Goal: Task Accomplishment & Management: Use online tool/utility

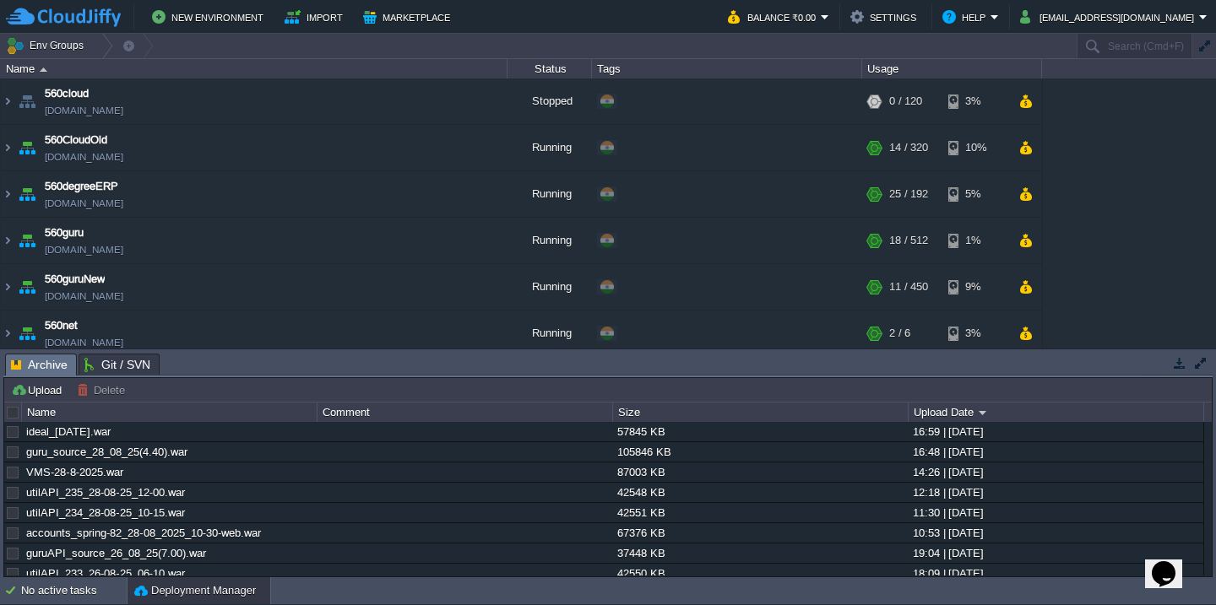
click at [44, 378] on div "Upload [PERSON_NAME] to ..." at bounding box center [608, 390] width 1208 height 24
click at [41, 393] on button "Upload" at bounding box center [39, 390] width 56 height 15
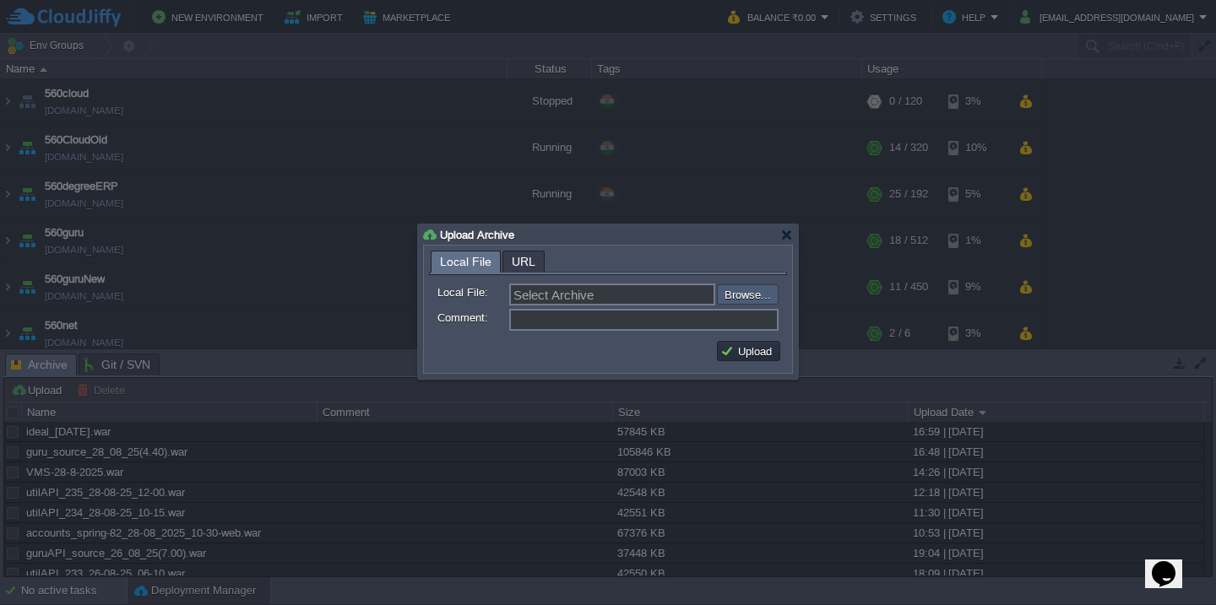
click at [748, 302] on input "file" at bounding box center [672, 295] width 214 height 20
type input "C:\fakepath\utilAPI_236_28-08-25_06-40.war"
type input "utilAPI_236_28-08-25_06-40.war"
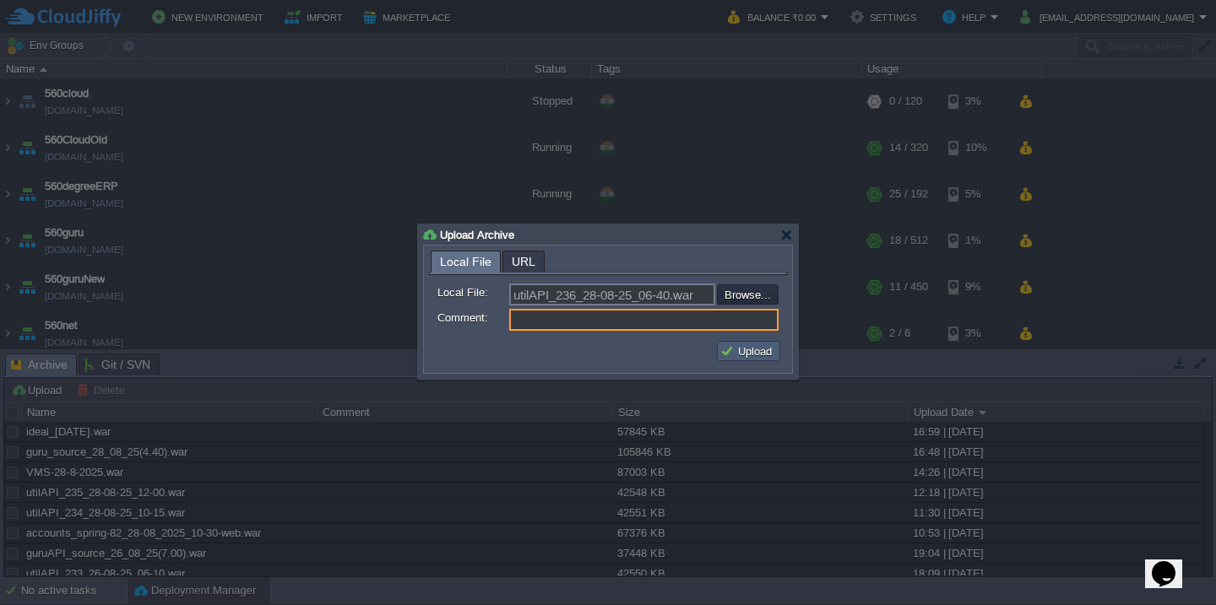
click at [727, 348] on button "Upload" at bounding box center [748, 351] width 57 height 15
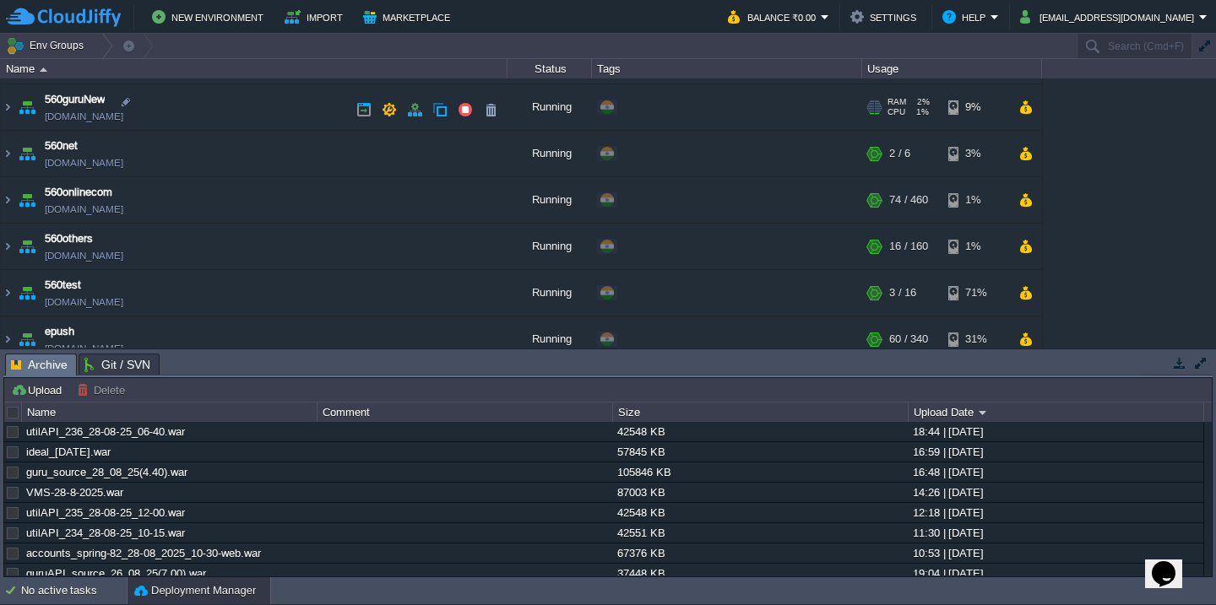
scroll to position [892, 0]
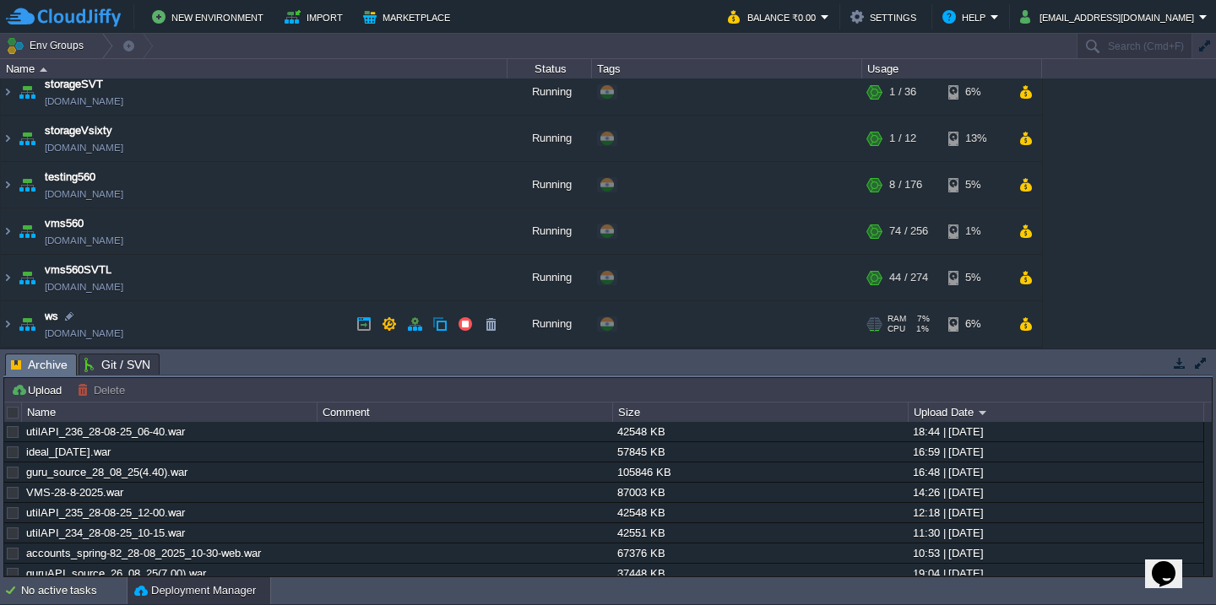
click at [219, 311] on td "ws [DOMAIN_NAME]" at bounding box center [254, 324] width 507 height 46
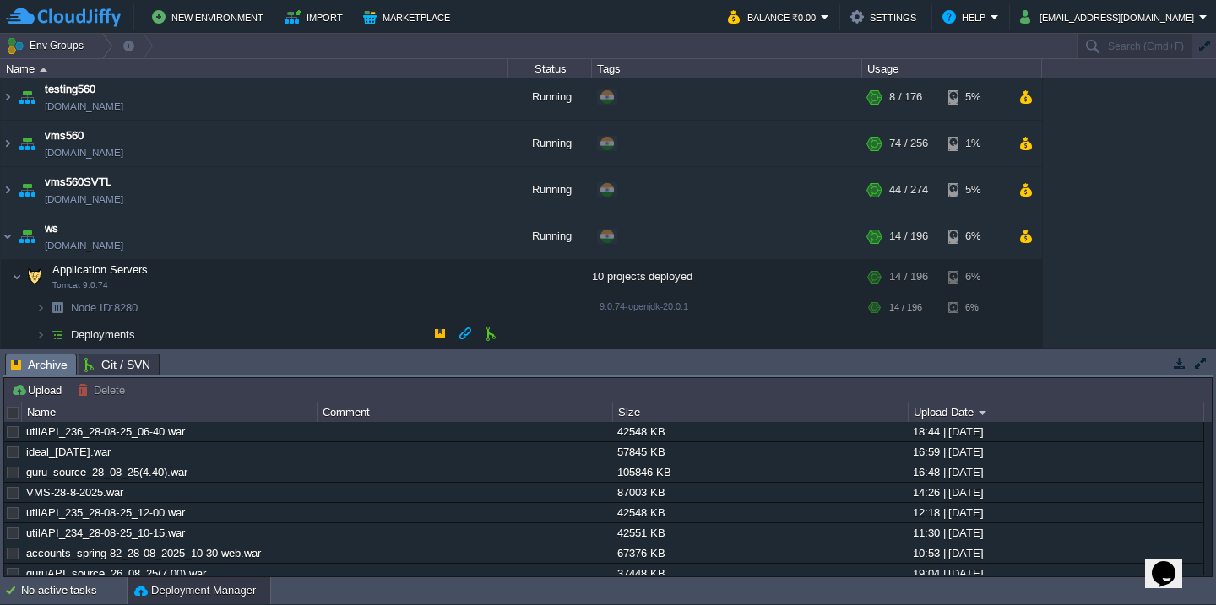
click at [204, 330] on td "Deployments" at bounding box center [254, 335] width 507 height 27
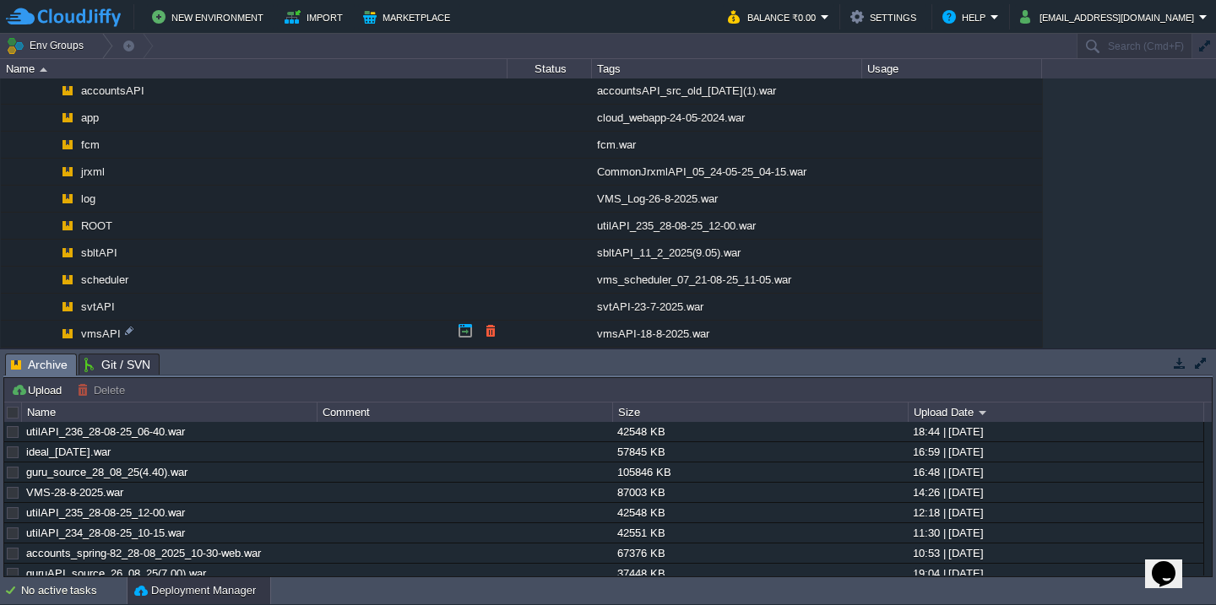
scroll to position [1245, 0]
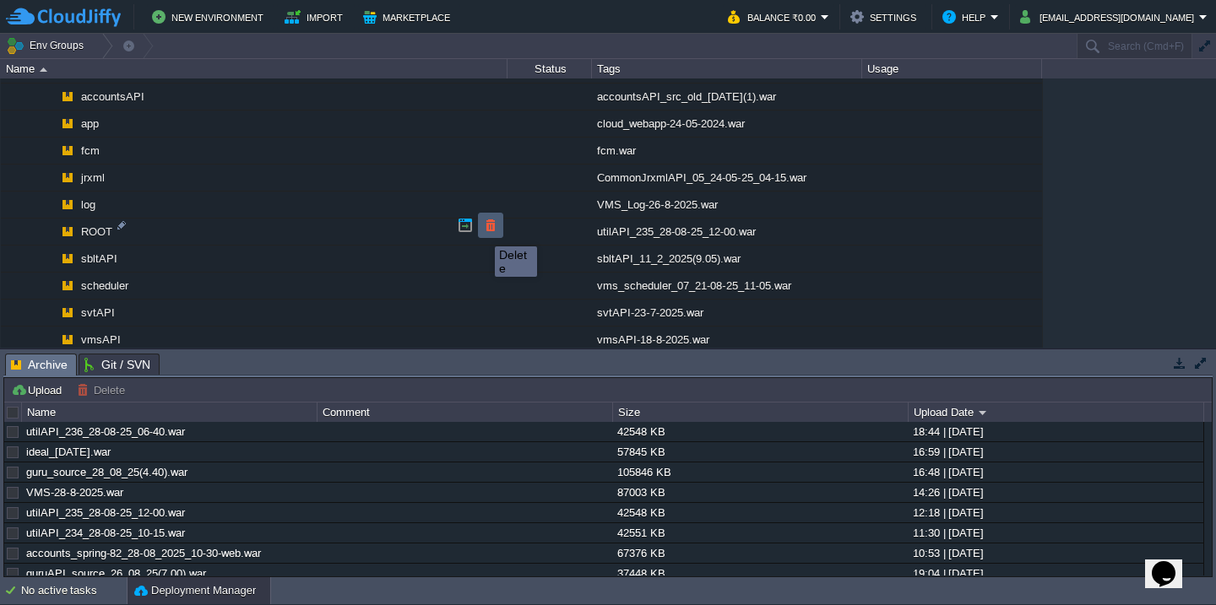
click at [483, 231] on button "button" at bounding box center [490, 225] width 15 height 15
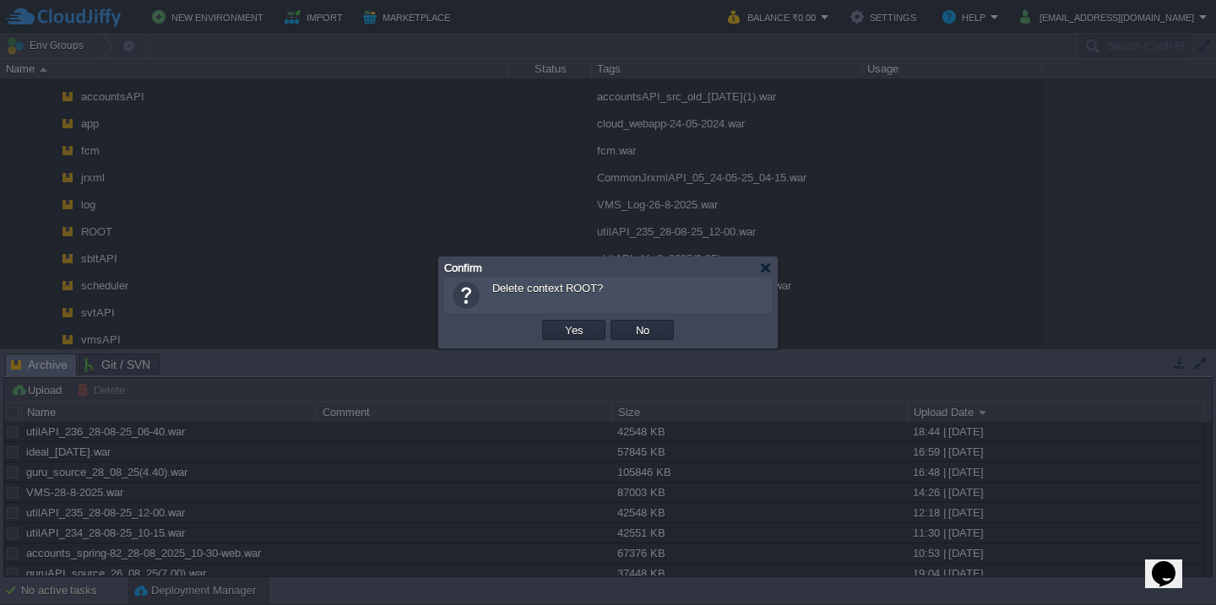
click at [560, 323] on button "Yes" at bounding box center [574, 330] width 29 height 15
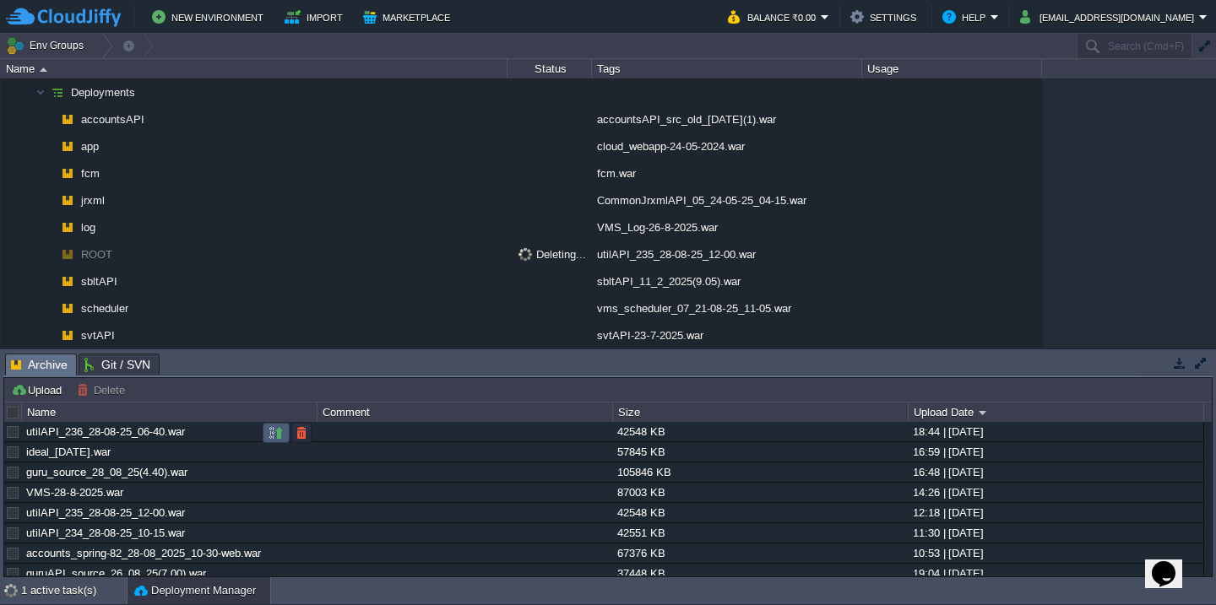
click at [277, 437] on button "button" at bounding box center [276, 433] width 15 height 15
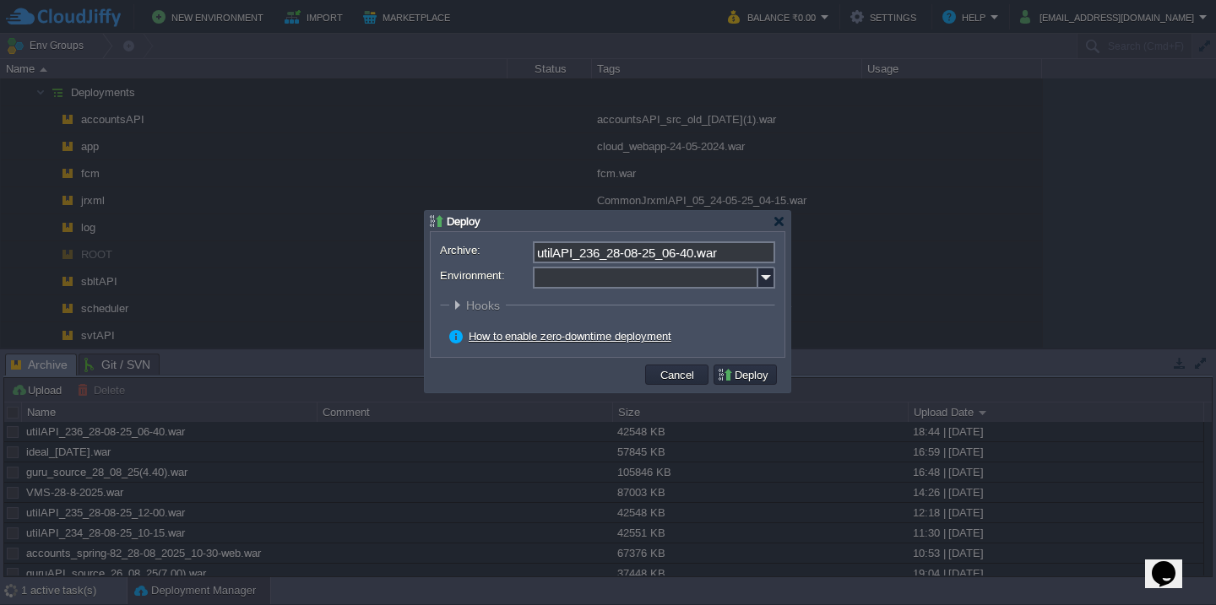
click at [597, 285] on input "Environment:" at bounding box center [645, 278] width 225 height 22
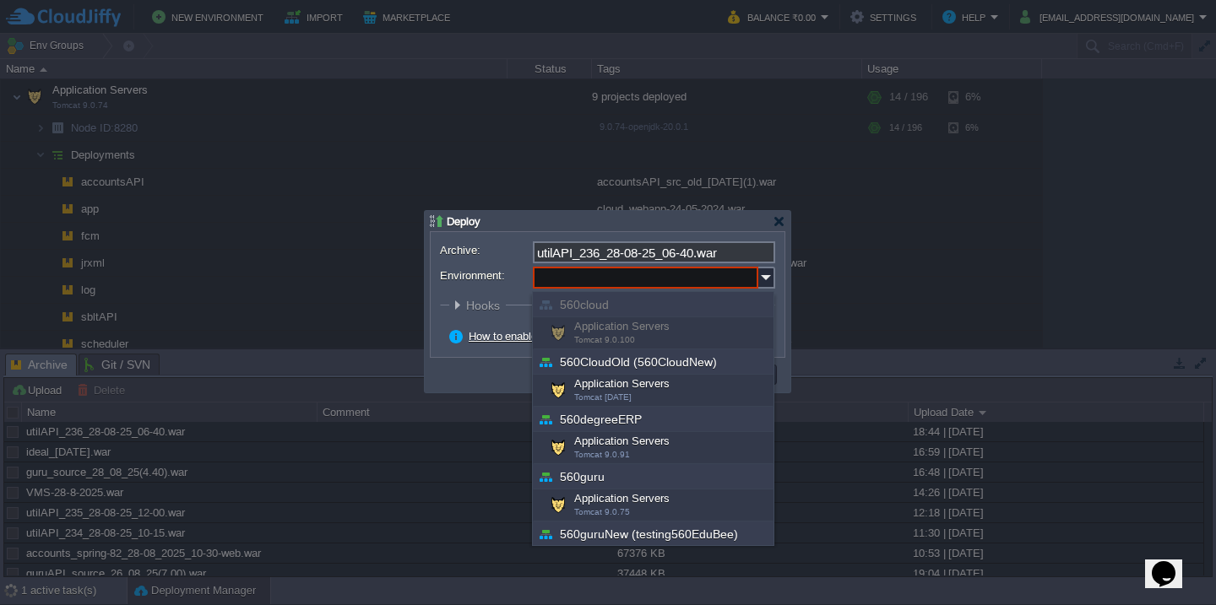
scroll to position [551, 0]
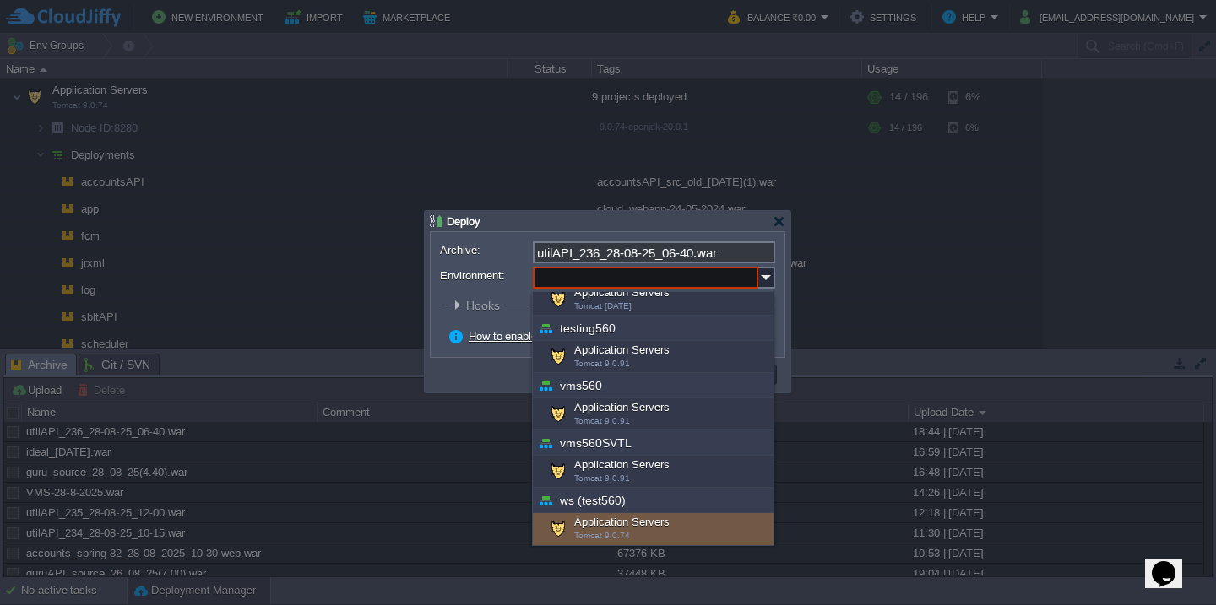
click at [601, 521] on div "Application Servers Tomcat 9.0.74" at bounding box center [653, 529] width 241 height 32
type input "Application Servers (ws (test560))"
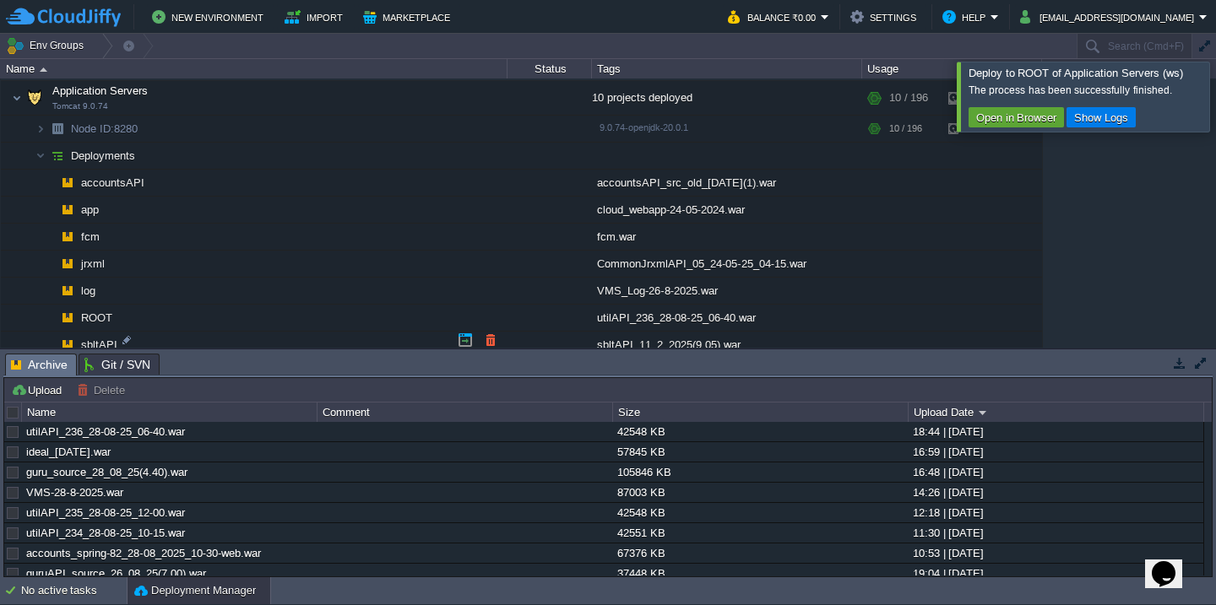
scroll to position [1236, 0]
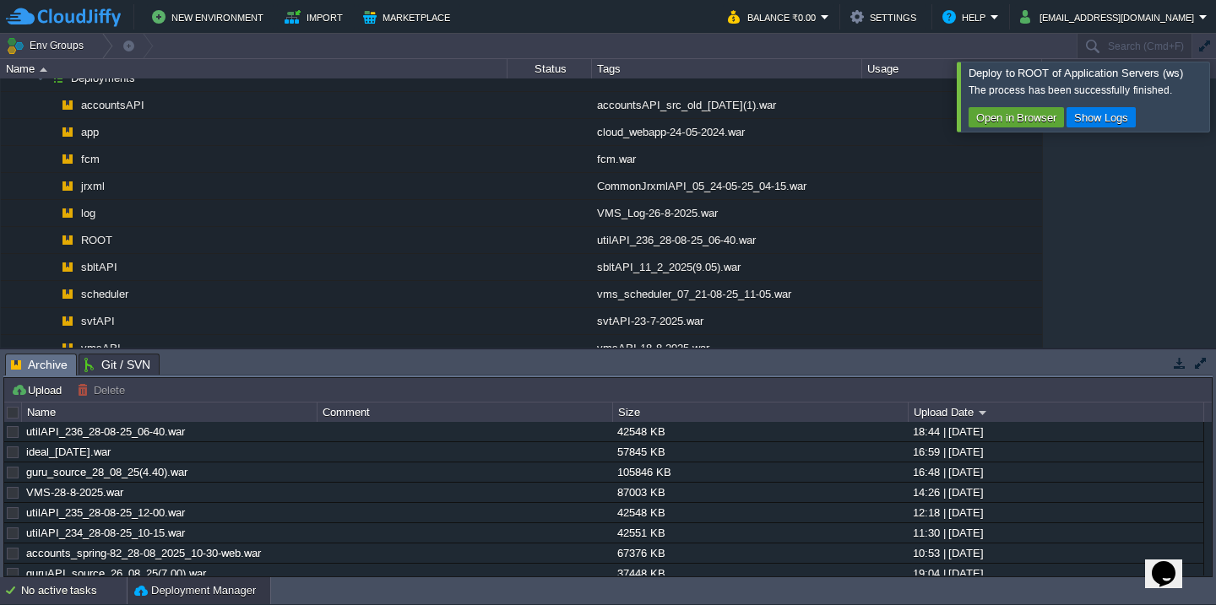
click at [52, 593] on div "No active tasks" at bounding box center [74, 591] width 106 height 27
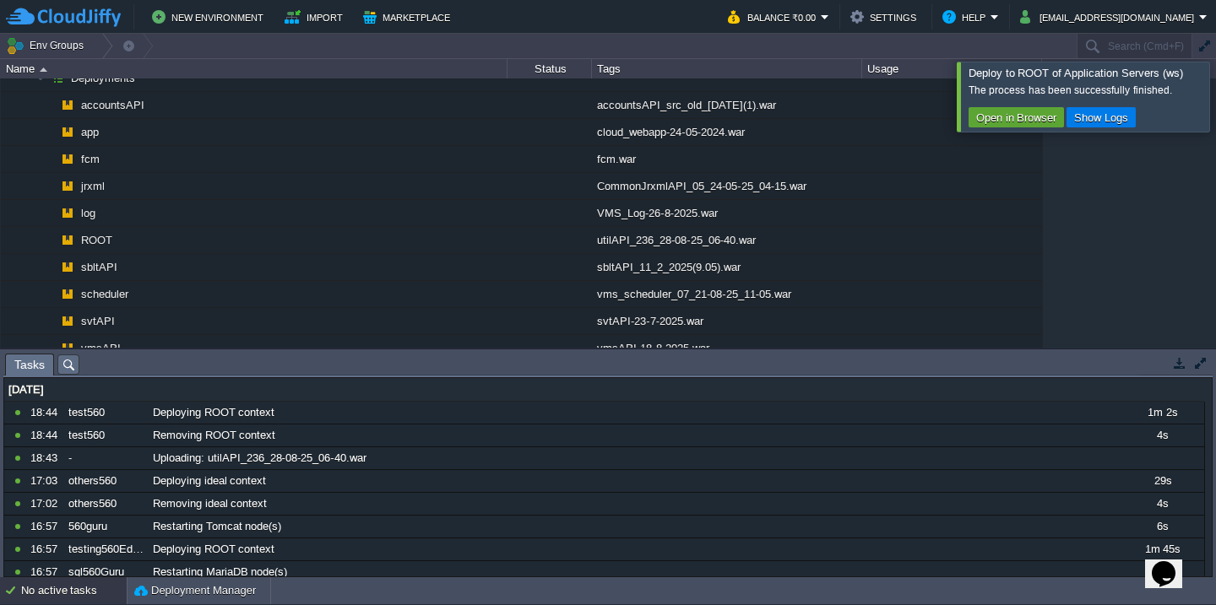
click at [1215, 93] on div at bounding box center [1236, 96] width 0 height 69
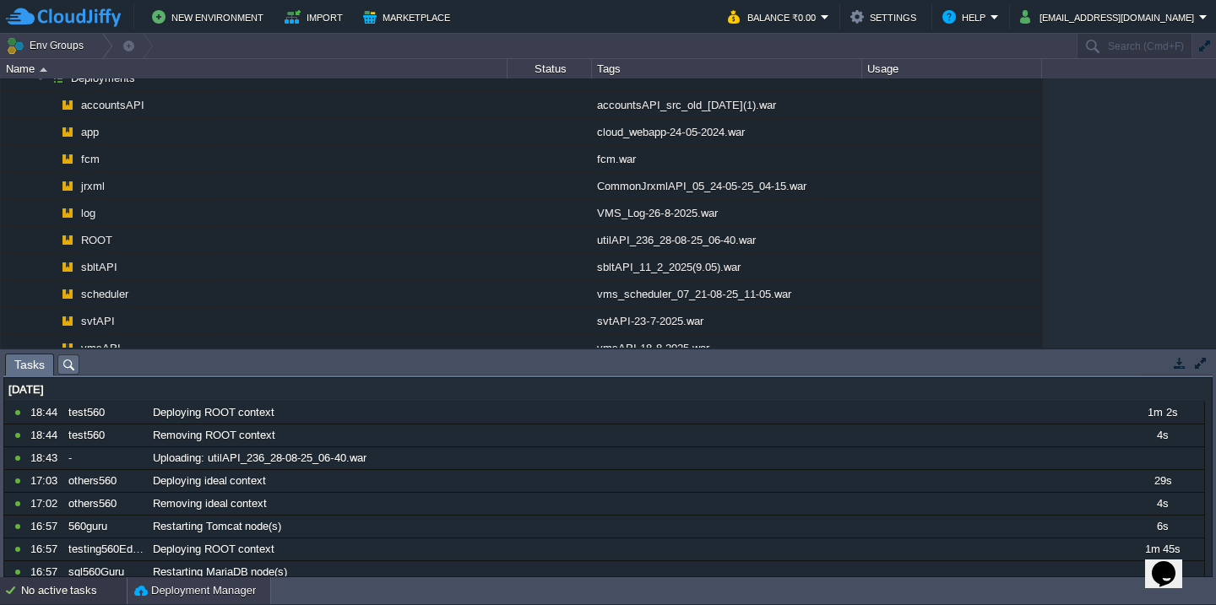
click at [179, 592] on button "Deployment Manager" at bounding box center [195, 591] width 122 height 17
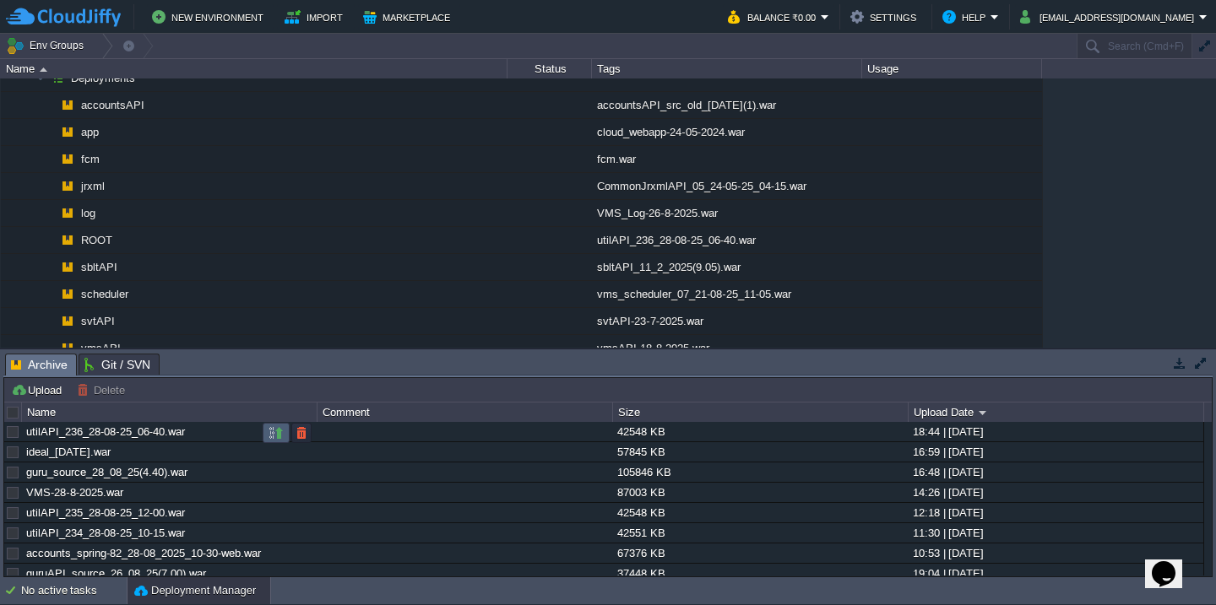
click at [274, 434] on button "button" at bounding box center [276, 433] width 15 height 15
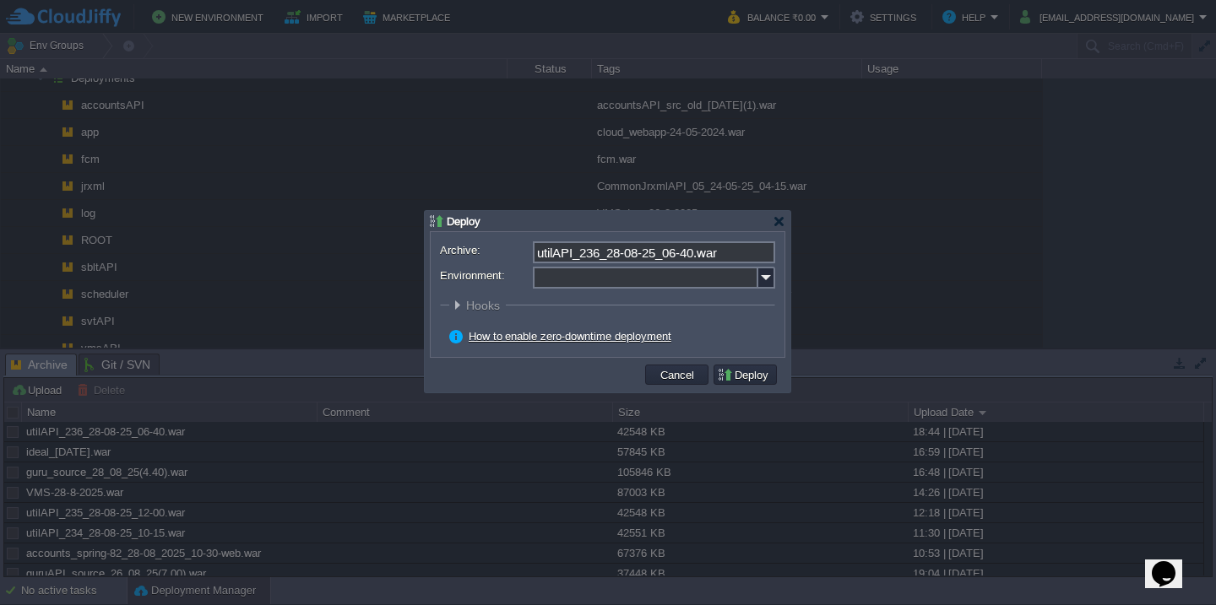
click at [562, 274] on input "Environment:" at bounding box center [645, 278] width 225 height 22
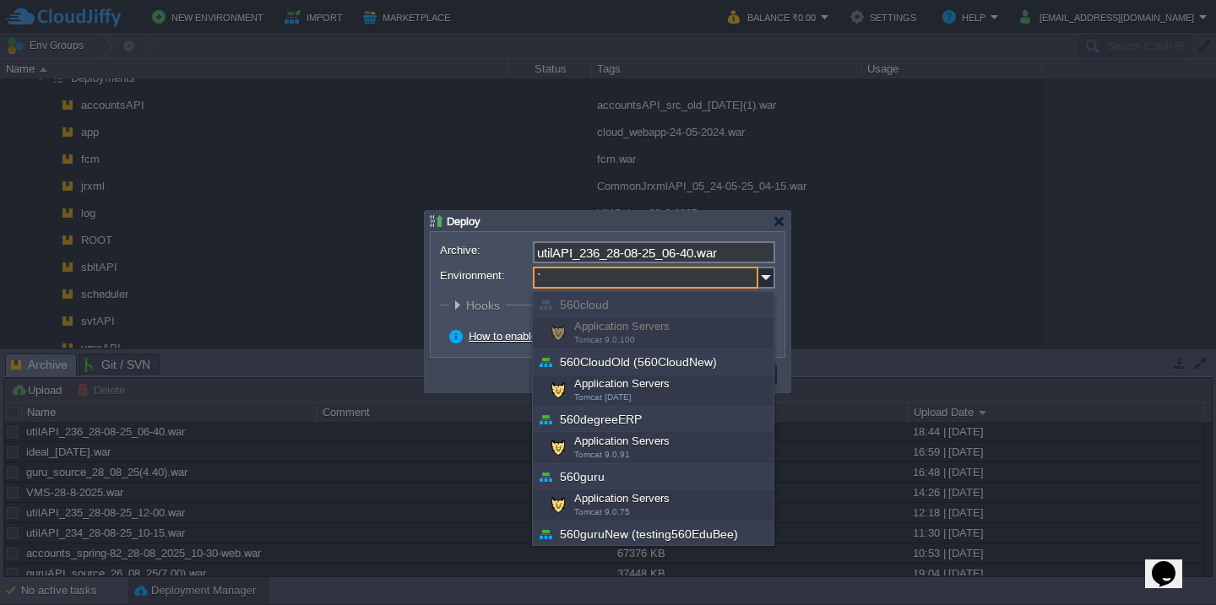
type input "``"
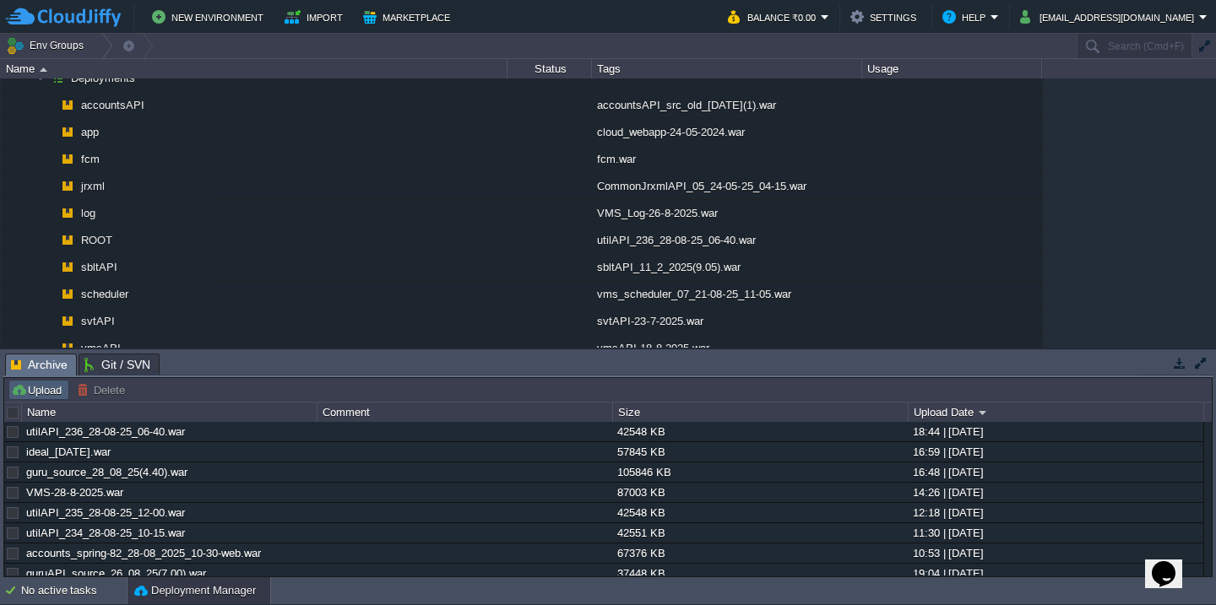
click at [37, 387] on button "Upload" at bounding box center [39, 390] width 56 height 15
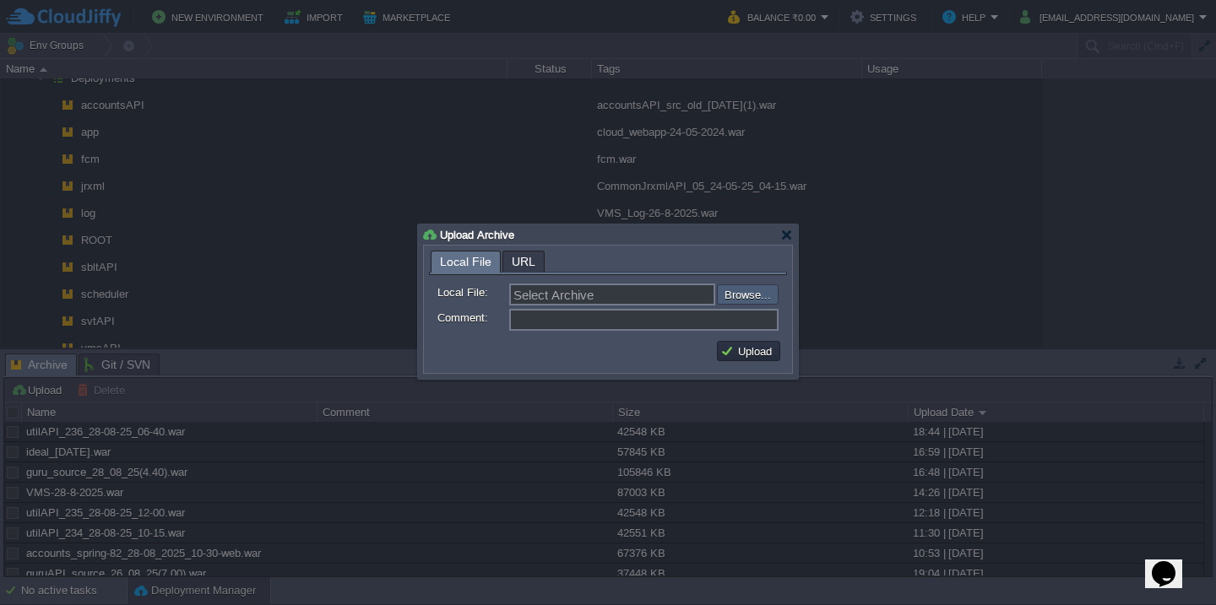
click at [738, 293] on input "file" at bounding box center [672, 295] width 214 height 20
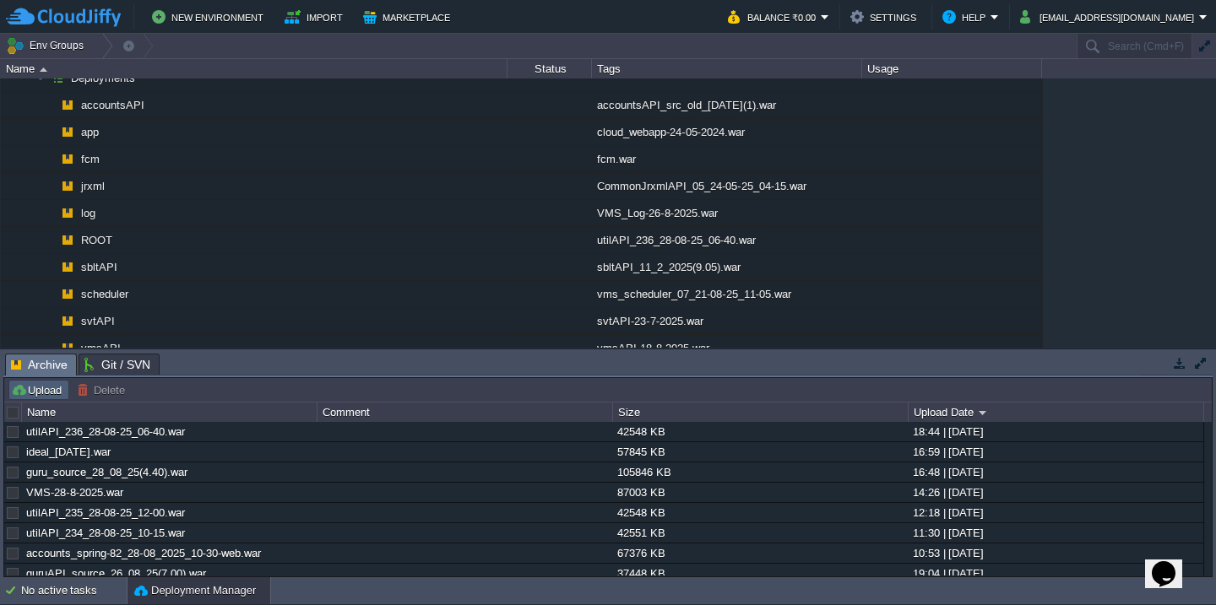
click at [49, 389] on button "Upload" at bounding box center [39, 390] width 56 height 15
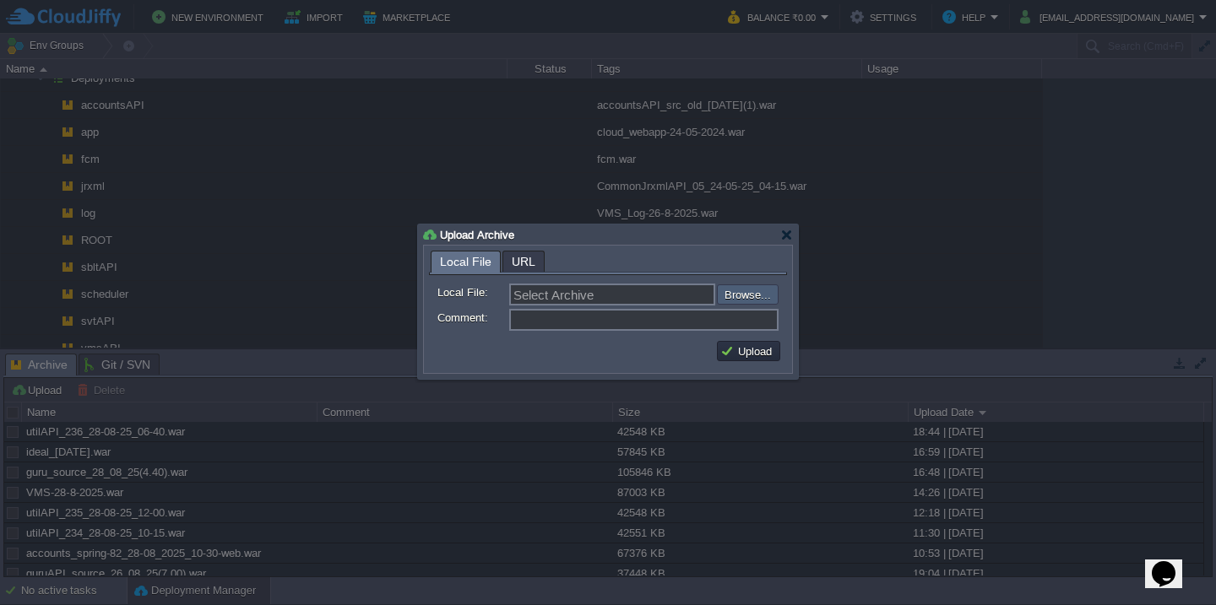
click at [743, 291] on input "file" at bounding box center [672, 295] width 214 height 20
type input "C:\fakepath\HRMS_28-08-2025-19_00.war"
type input "HRMS_28-08-2025-19_00.war"
click at [757, 349] on button "Upload" at bounding box center [748, 351] width 57 height 15
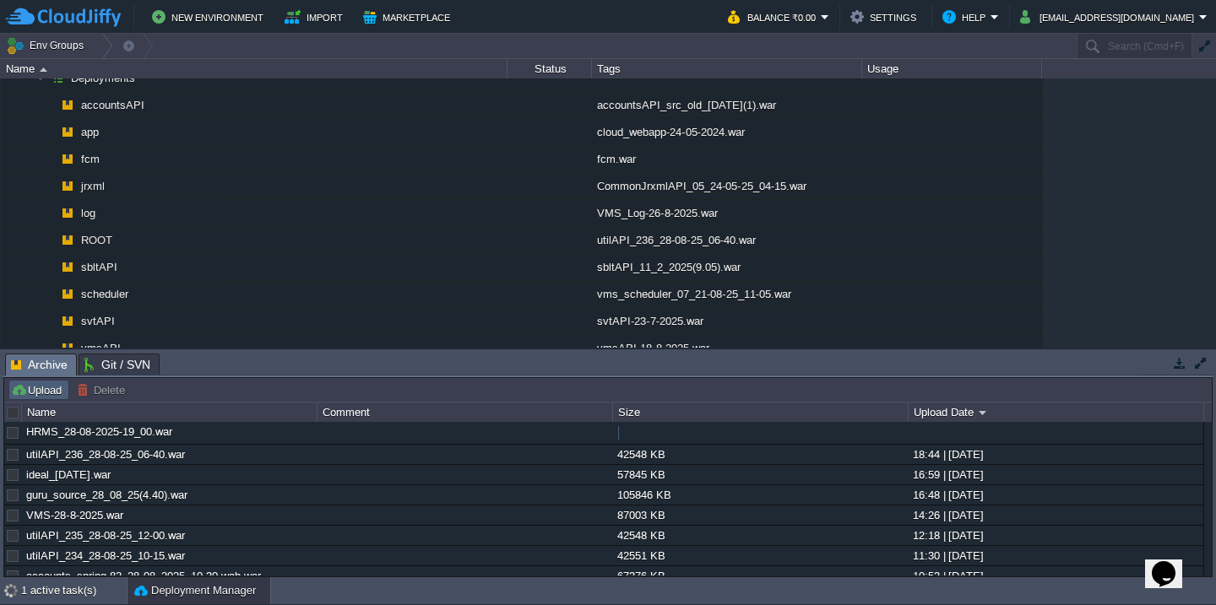
click at [47, 399] on td "Upload" at bounding box center [38, 390] width 61 height 20
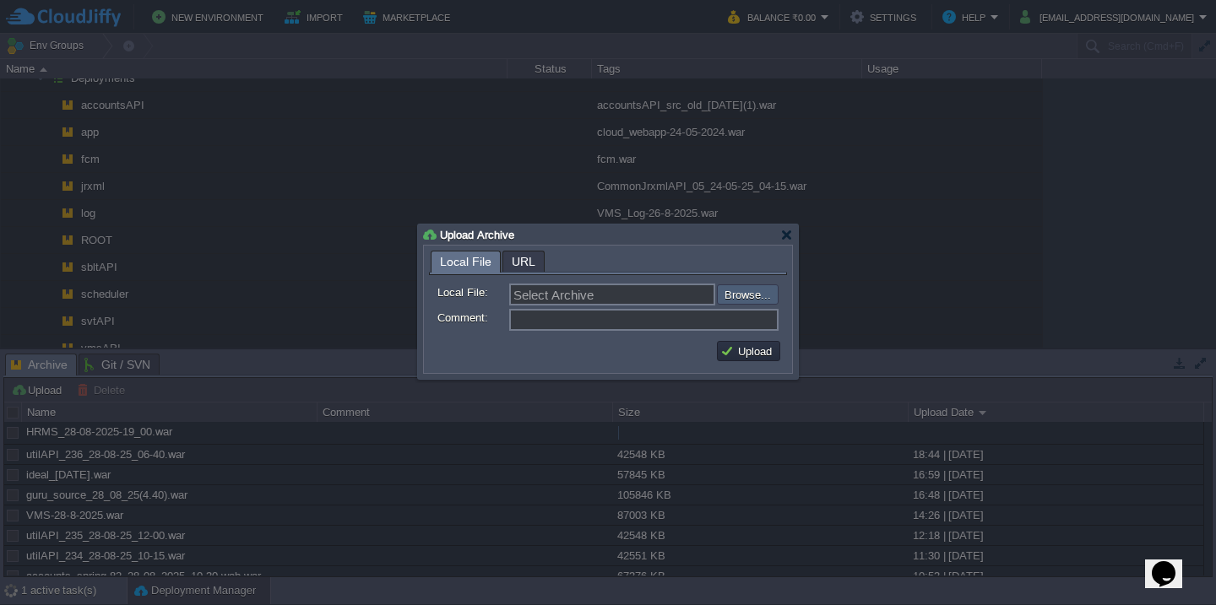
click at [748, 299] on input "file" at bounding box center [672, 295] width 214 height 20
type input "C:\fakepath\HRMSAPI_28-08-2025-19_00.war"
type input "HRMSAPI_28-08-2025-19_00.war"
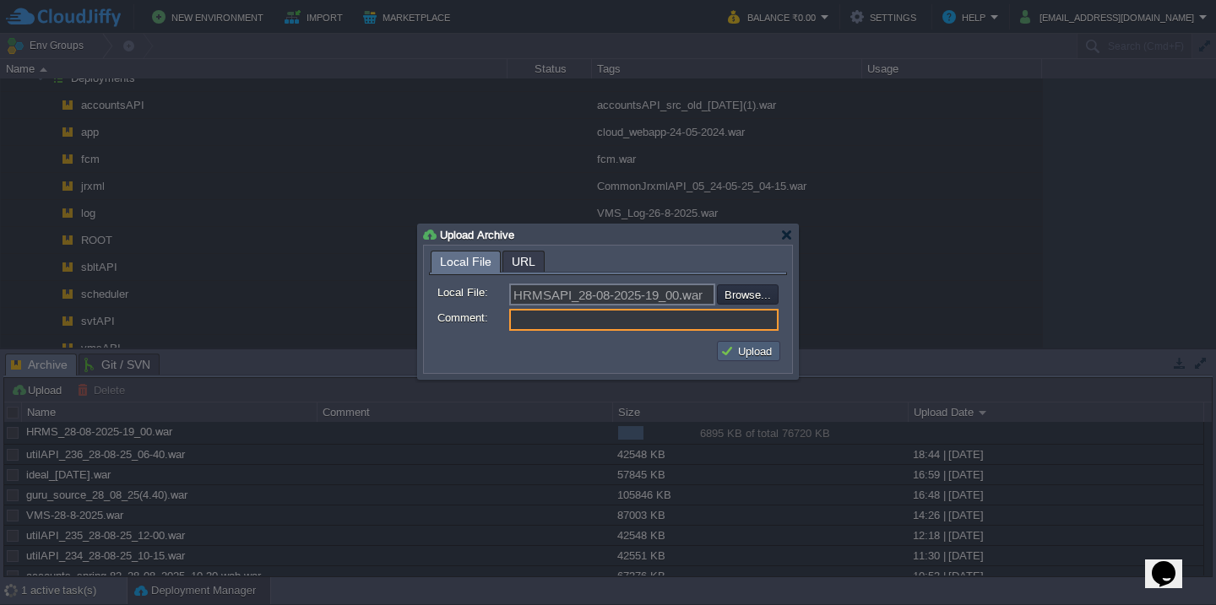
click at [763, 344] on td "Upload" at bounding box center [748, 351] width 63 height 20
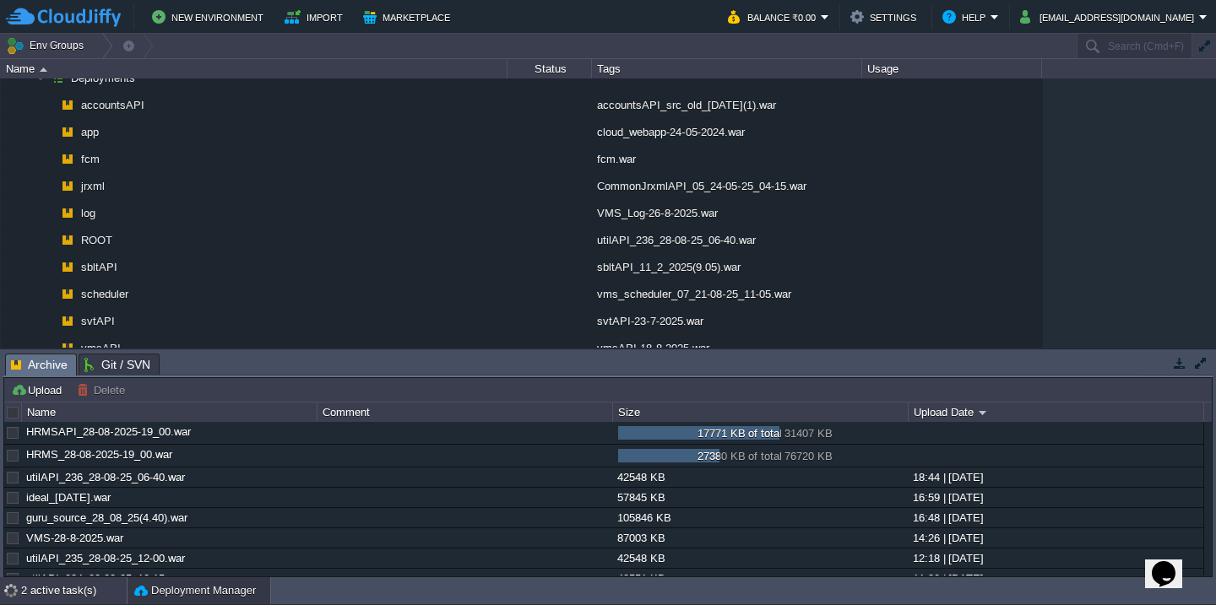
click at [33, 589] on div "2 active task(s)" at bounding box center [74, 591] width 106 height 27
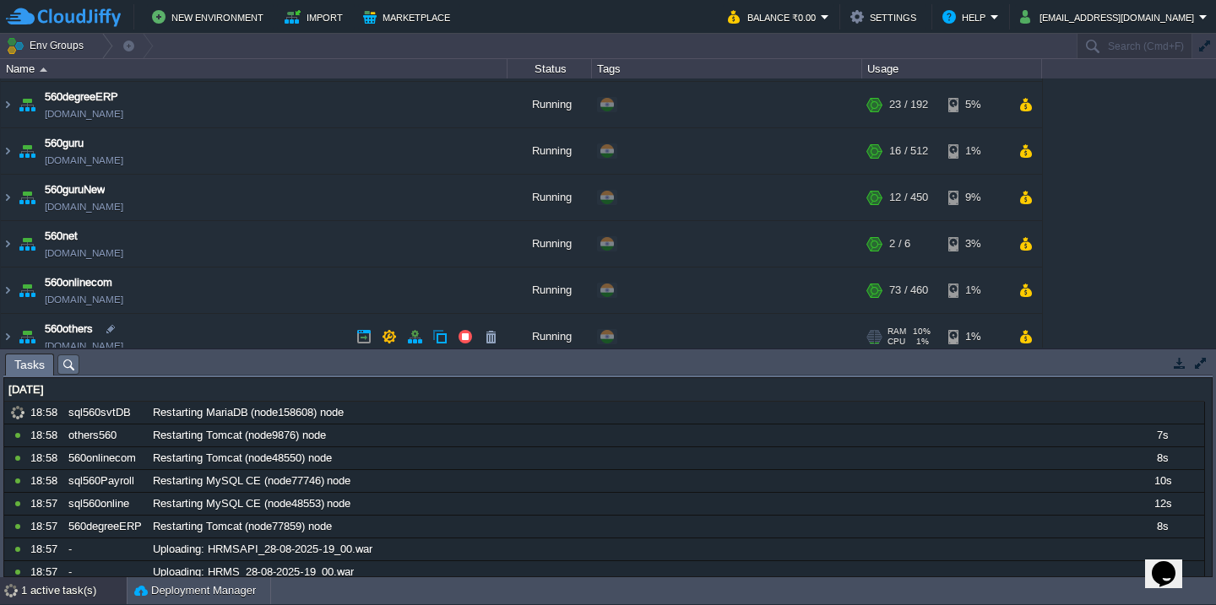
scroll to position [138, 0]
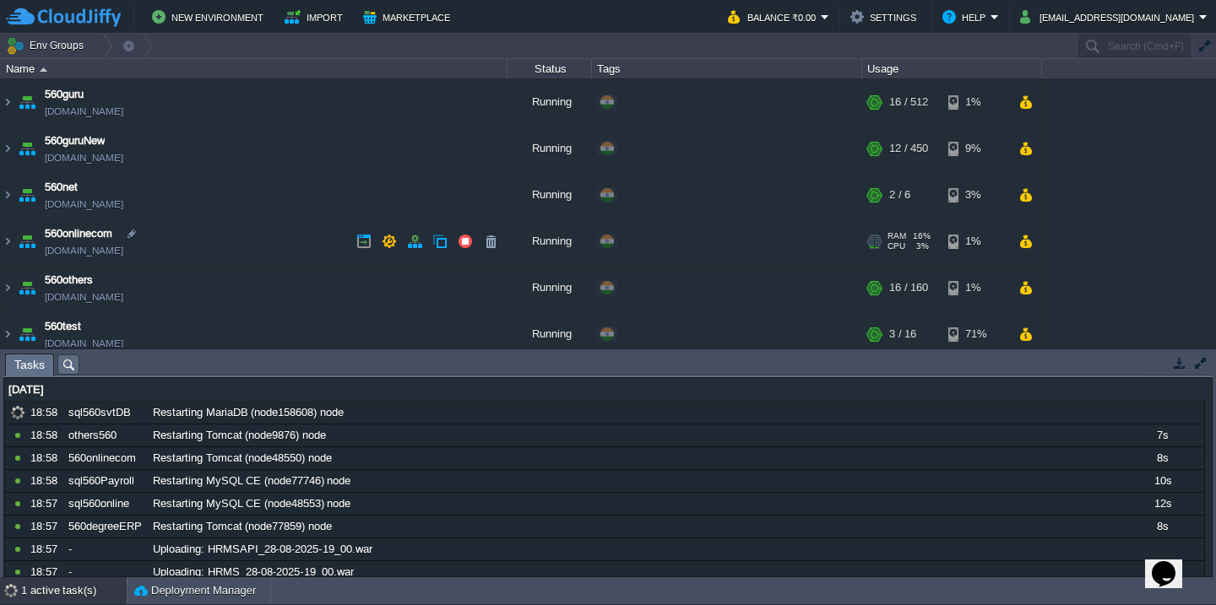
click at [258, 238] on td "560onlinecom [DOMAIN_NAME]" at bounding box center [254, 242] width 507 height 46
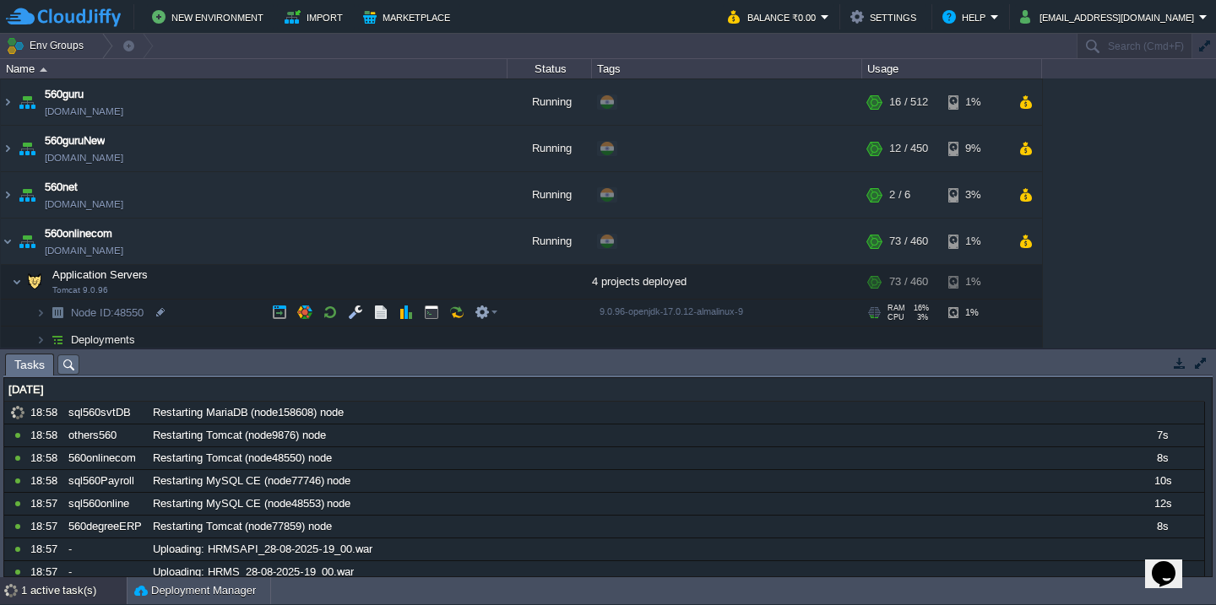
scroll to position [232, 0]
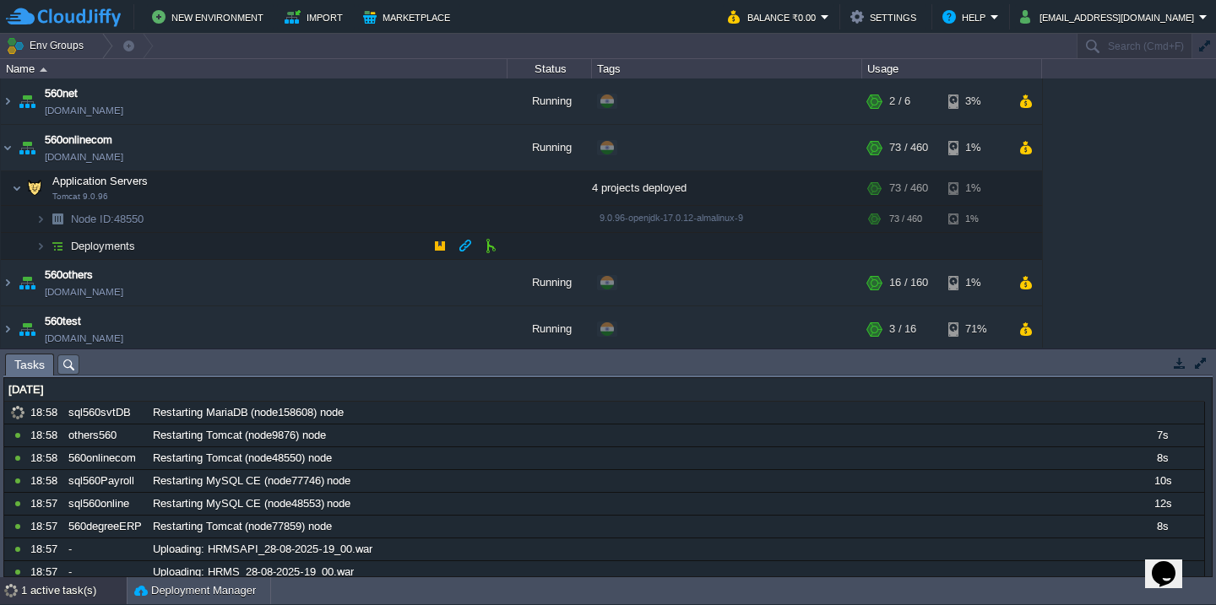
click at [244, 248] on td "Deployments" at bounding box center [254, 246] width 507 height 27
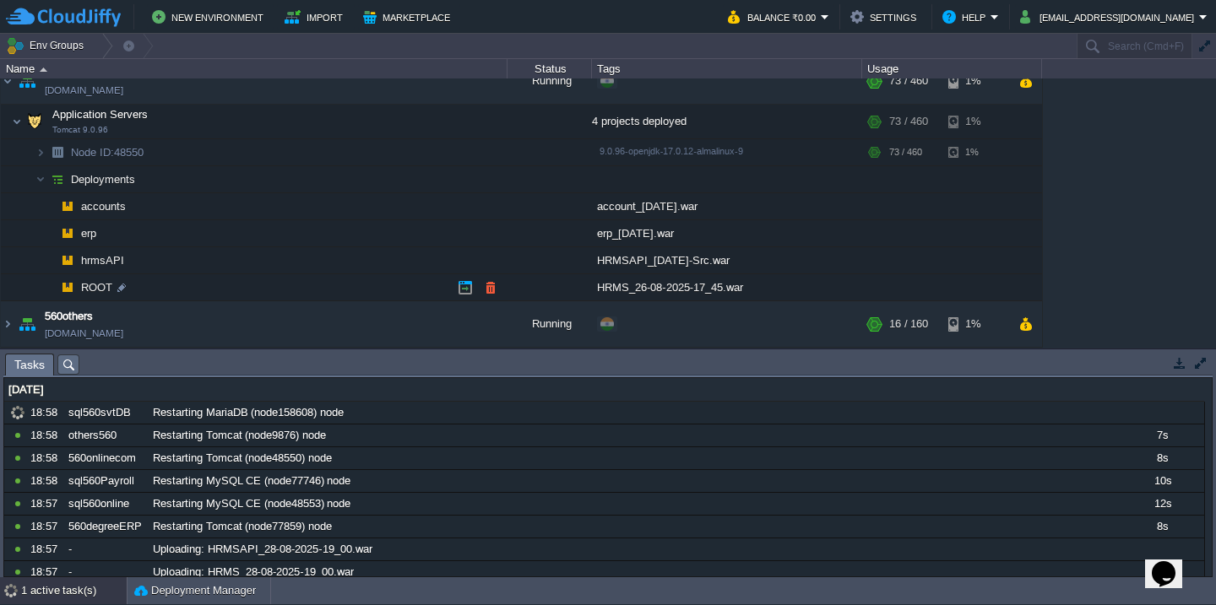
scroll to position [333, 0]
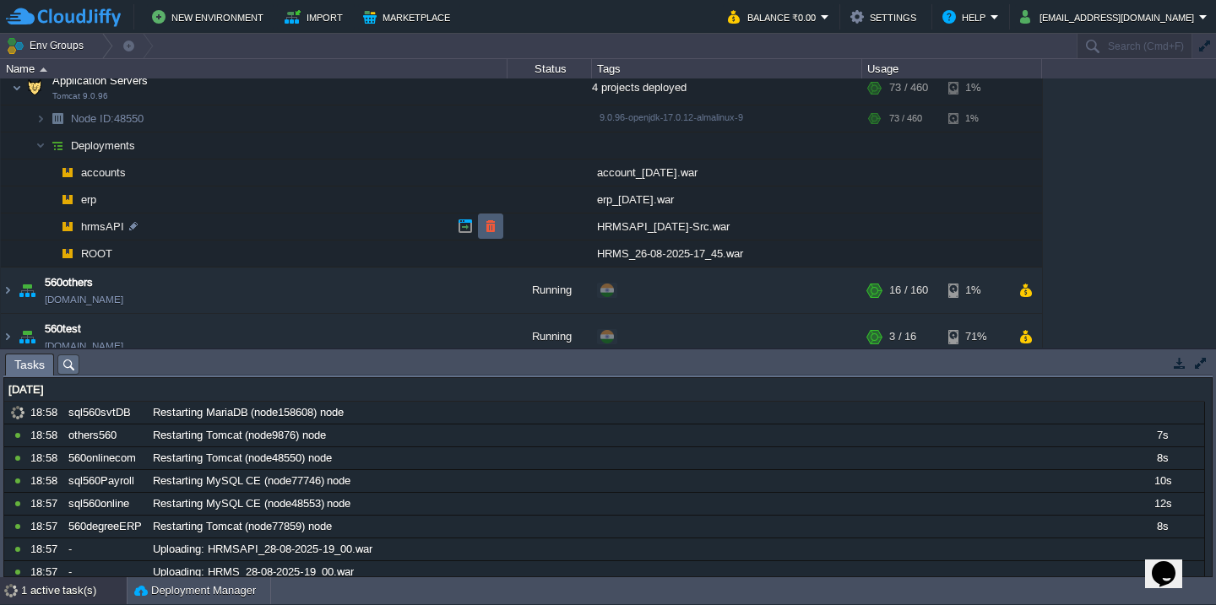
click at [502, 230] on td at bounding box center [490, 226] width 25 height 25
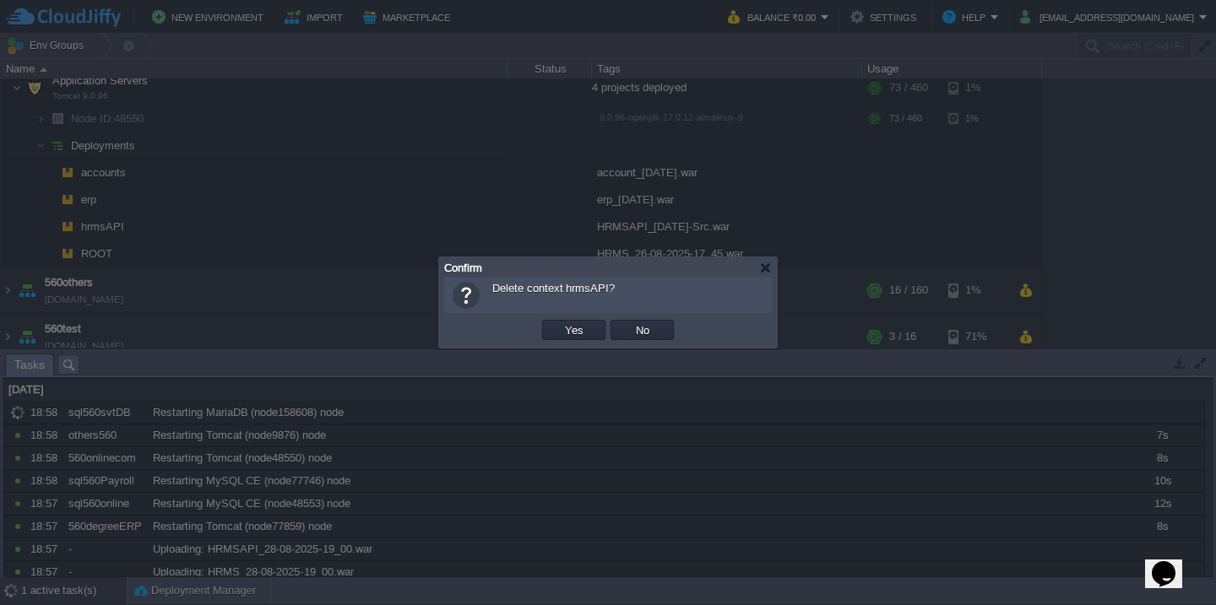
click at [560, 323] on button "Yes" at bounding box center [574, 330] width 29 height 15
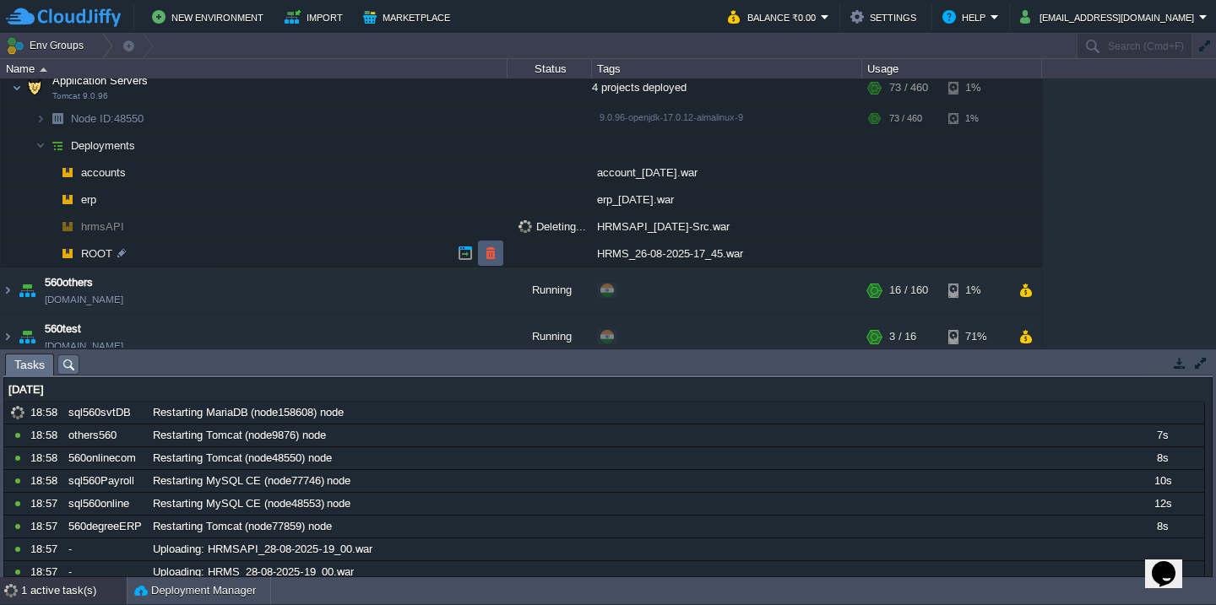
click at [485, 251] on button "button" at bounding box center [490, 253] width 15 height 15
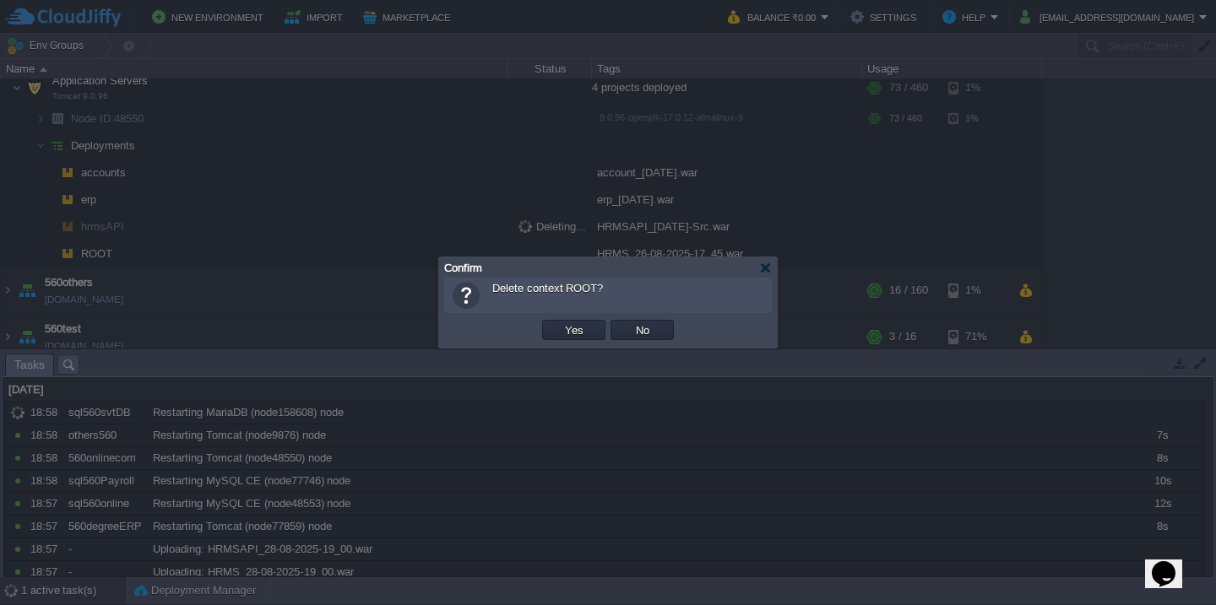
click at [560, 323] on button "Yes" at bounding box center [574, 330] width 29 height 15
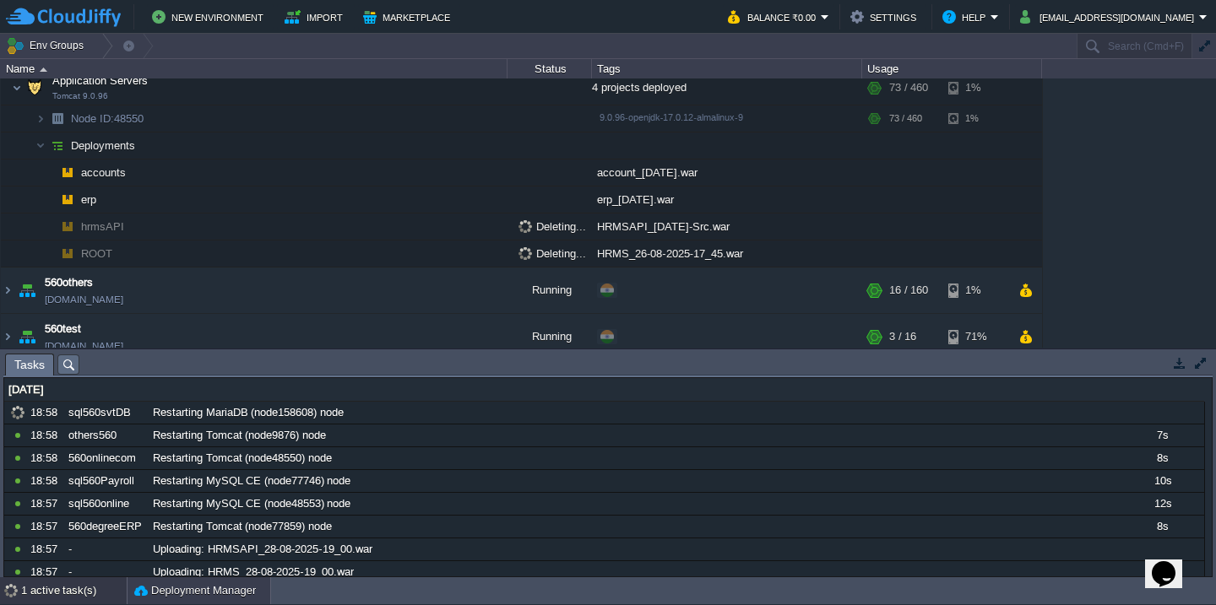
click at [160, 596] on button "Deployment Manager" at bounding box center [195, 591] width 122 height 17
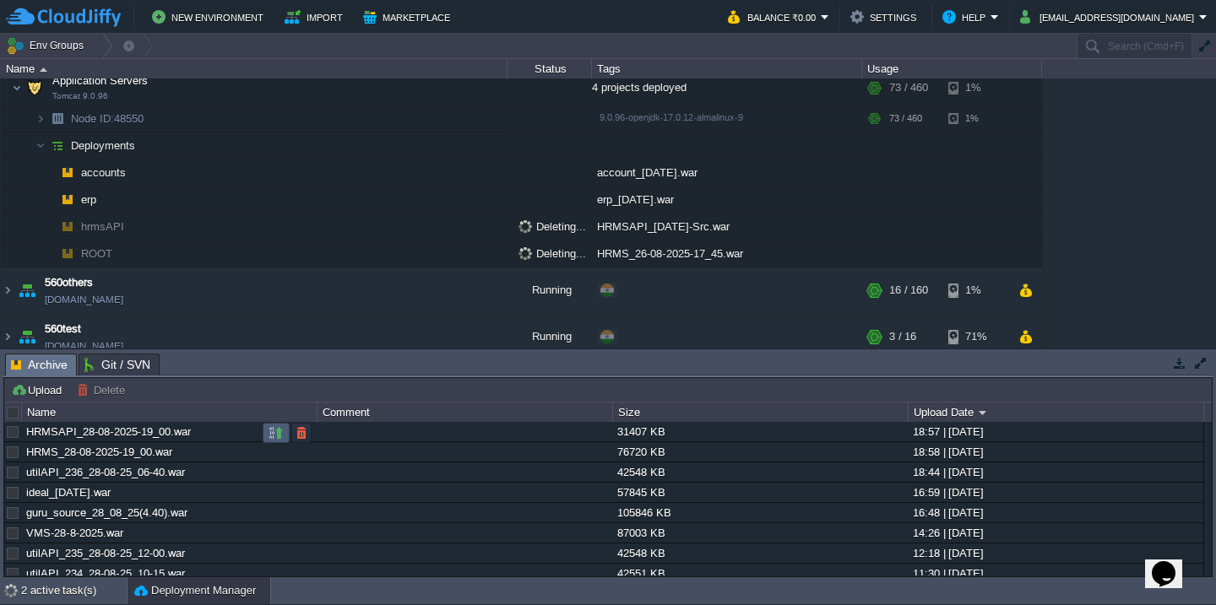
click at [272, 434] on button "button" at bounding box center [276, 433] width 15 height 15
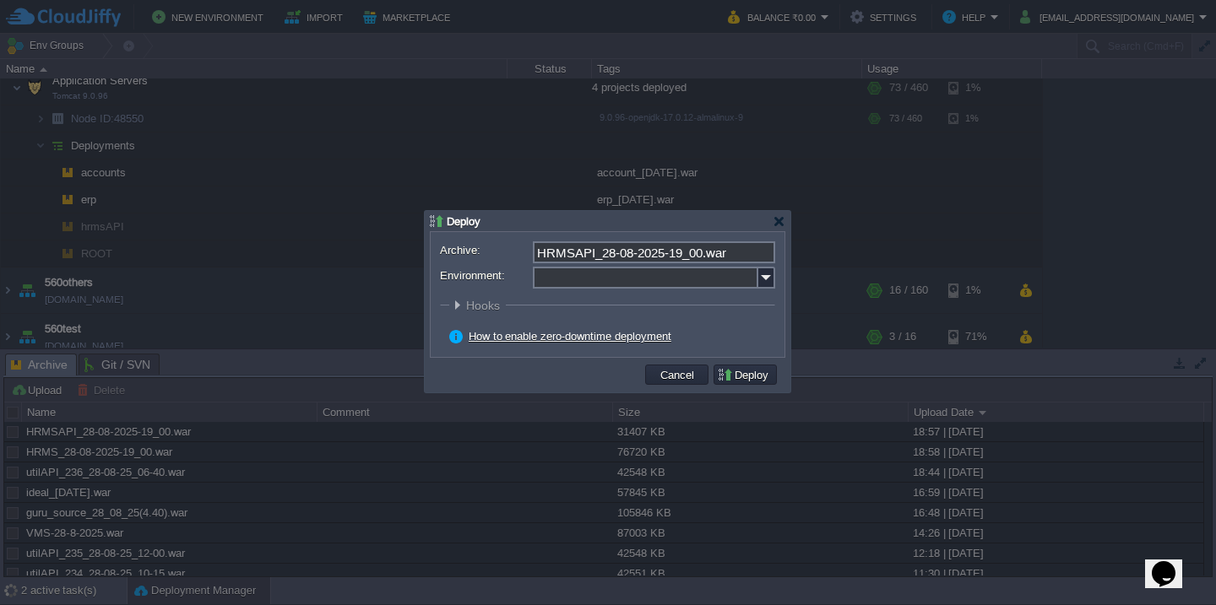
click at [569, 285] on input "Environment:" at bounding box center [645, 278] width 225 height 22
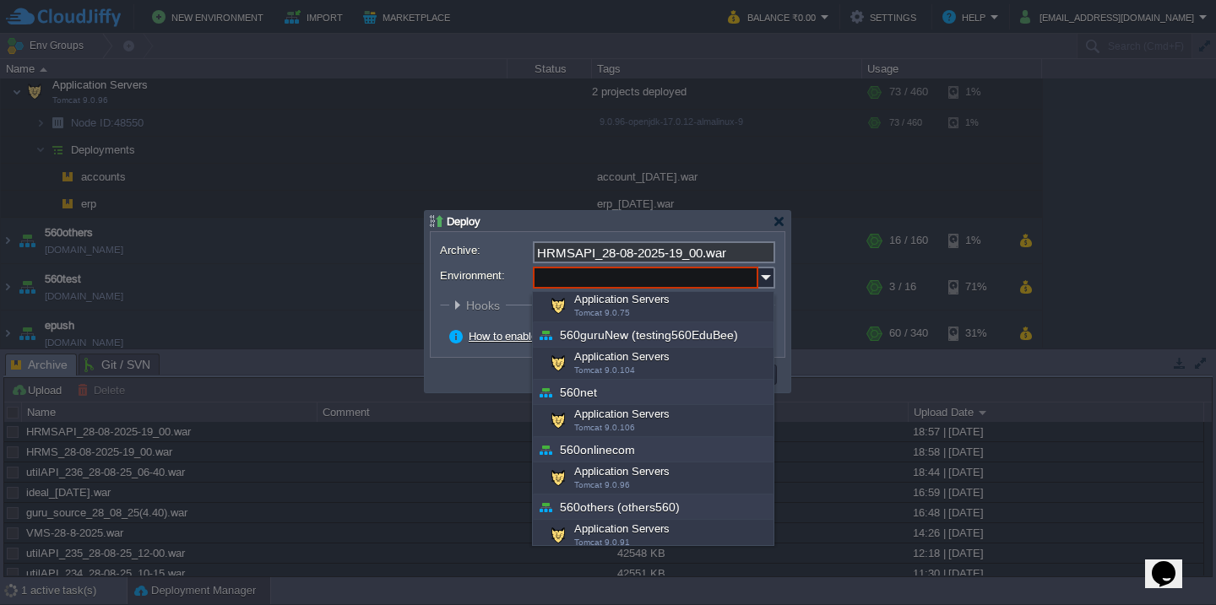
scroll to position [200, 0]
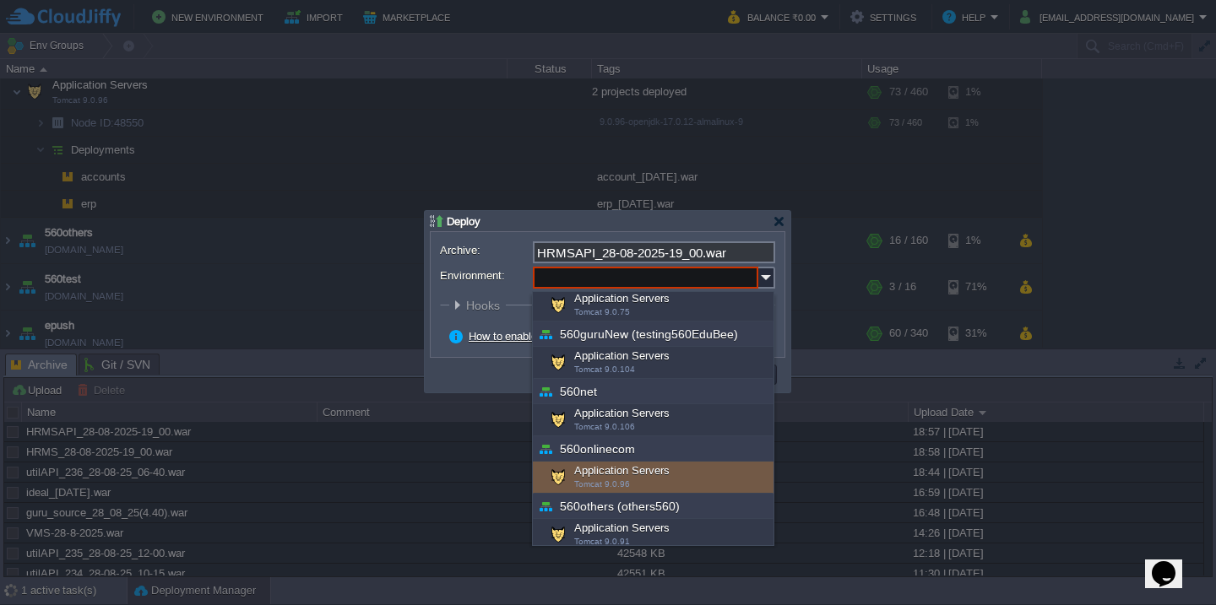
click at [587, 473] on div "Application Servers Tomcat 9.0.96" at bounding box center [653, 478] width 241 height 32
type input "Application Servers (560onlinecom)"
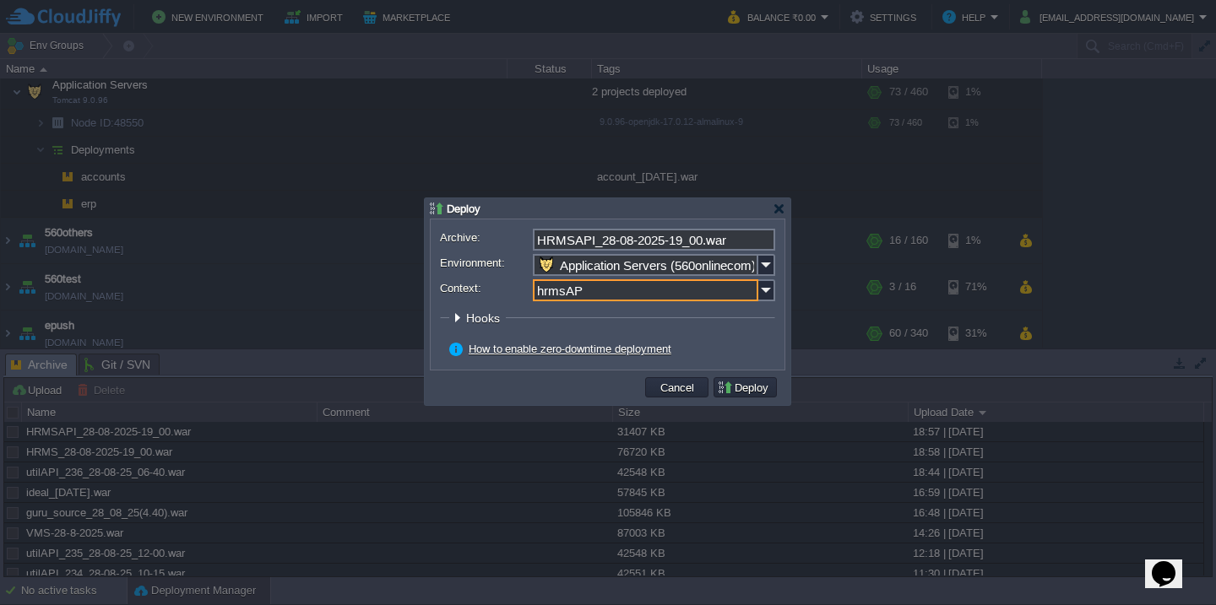
type input "hrmsAPI"
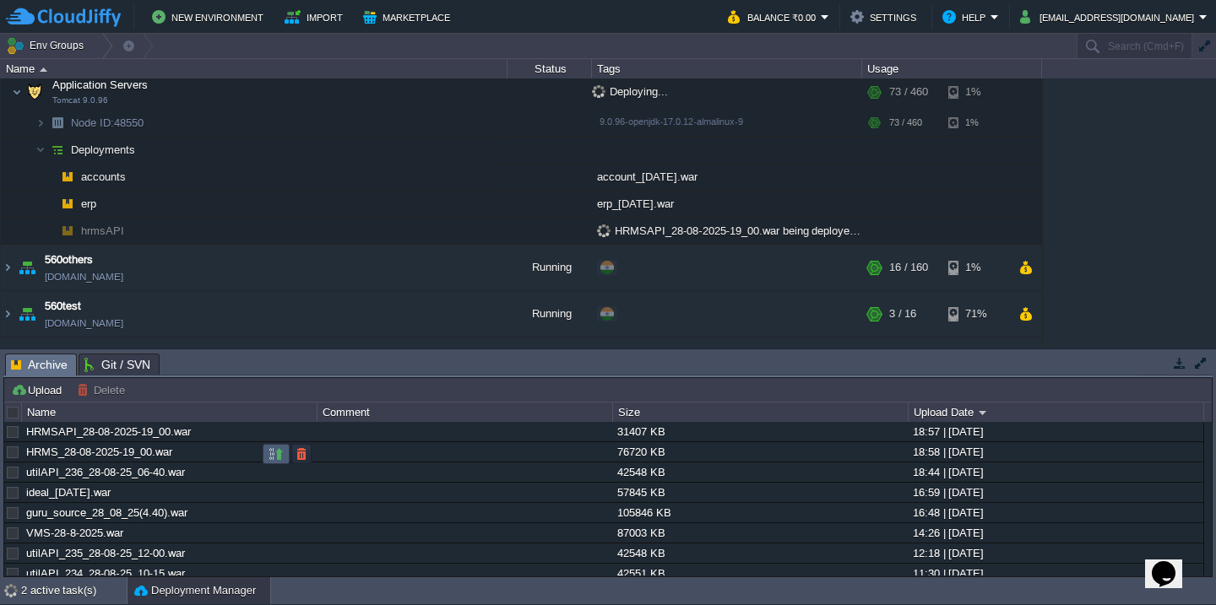
click at [273, 453] on button "button" at bounding box center [276, 454] width 15 height 15
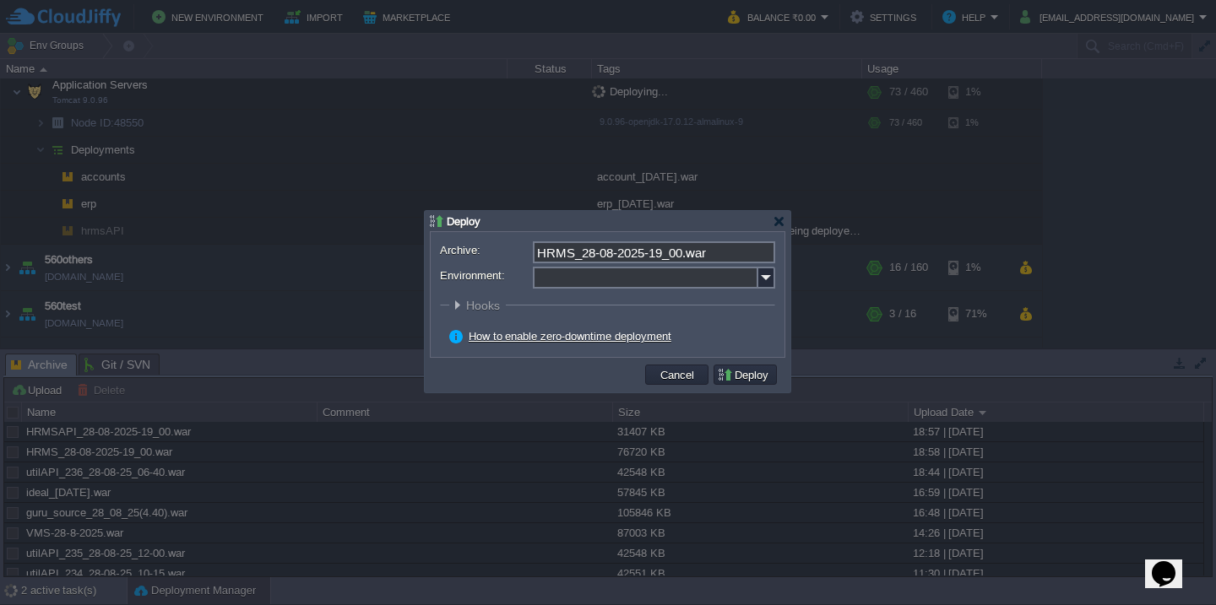
click at [600, 280] on input "Environment:" at bounding box center [645, 278] width 225 height 22
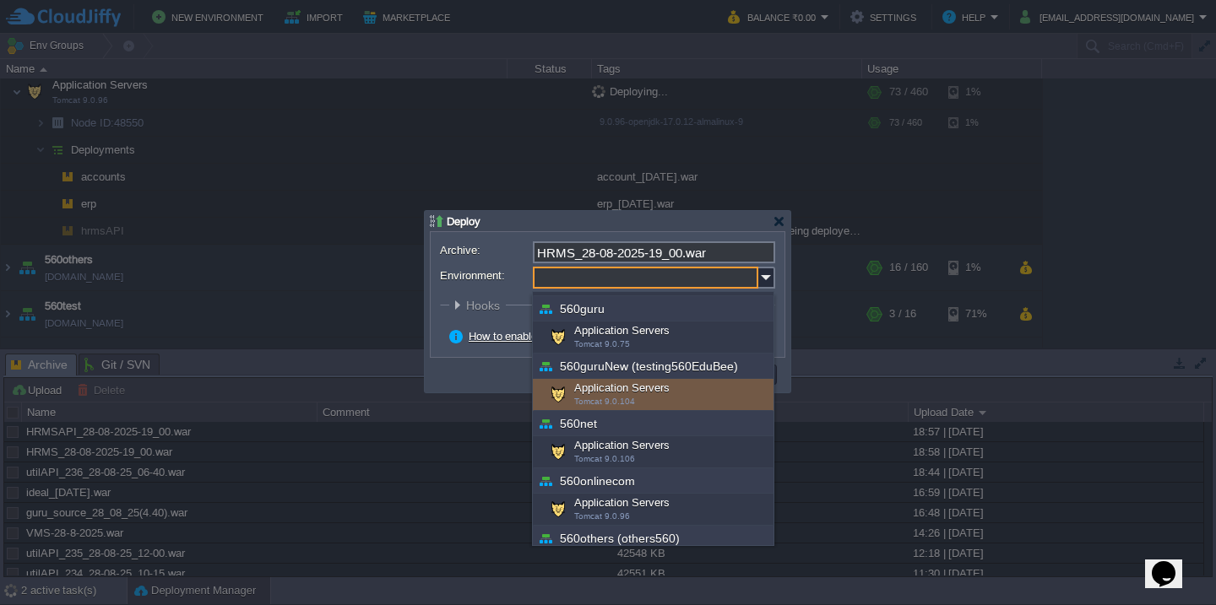
scroll to position [169, 0]
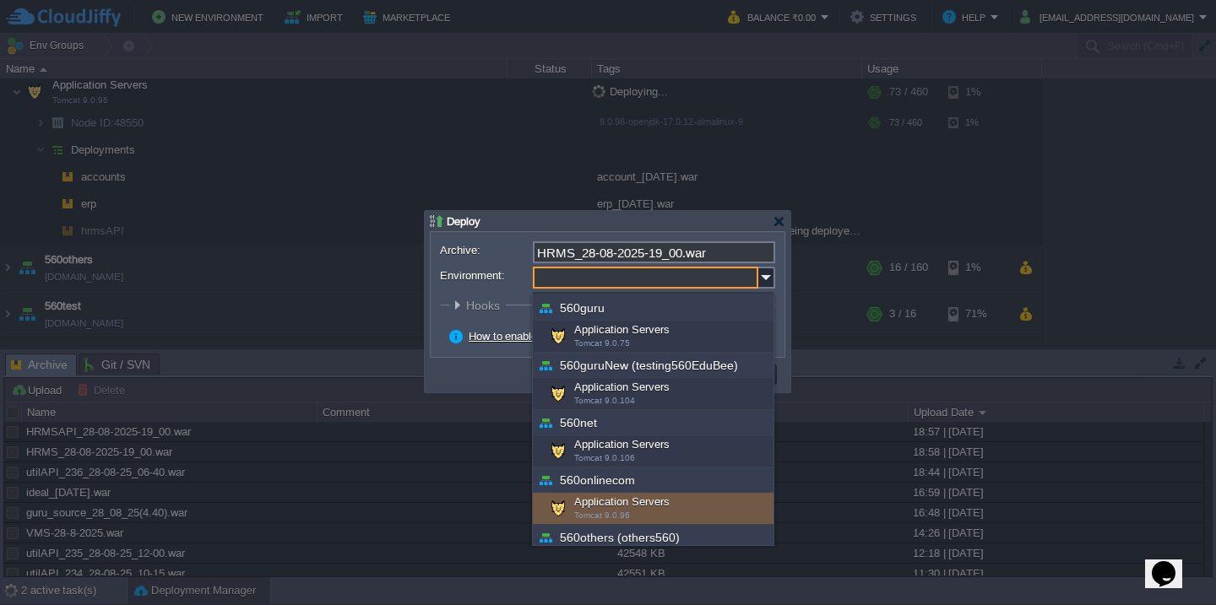
click at [608, 499] on div "Application Servers Tomcat 9.0.96" at bounding box center [653, 509] width 241 height 32
type input "Application Servers (560onlinecom)"
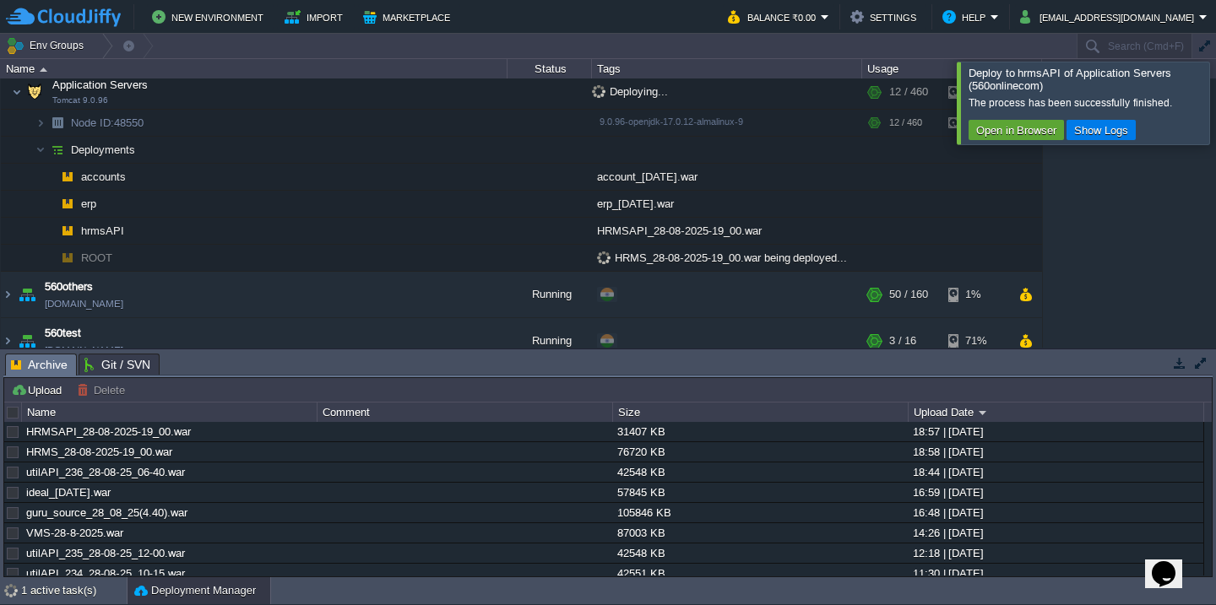
click at [1215, 88] on div at bounding box center [1236, 103] width 0 height 82
click at [1215, 101] on div at bounding box center [1236, 103] width 0 height 82
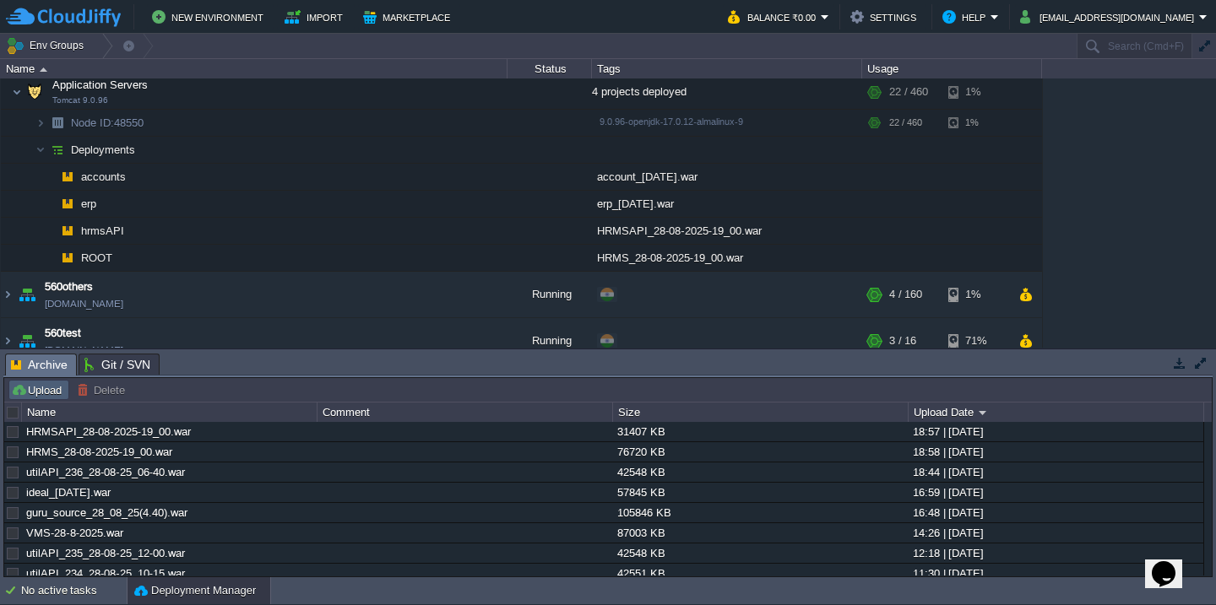
click at [31, 394] on button "Upload" at bounding box center [39, 390] width 56 height 15
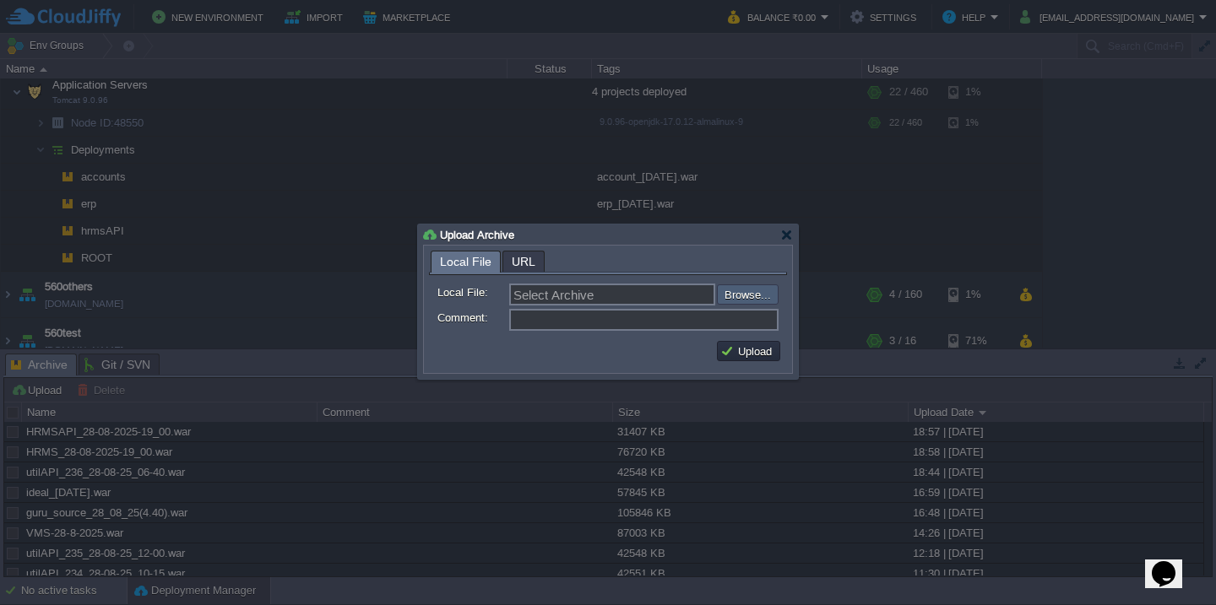
click at [745, 300] on input "file" at bounding box center [672, 295] width 214 height 20
type input "C:\fakepath\vmsAPI-28-8-2025.war"
type input "vmsAPI-28-8-2025.war"
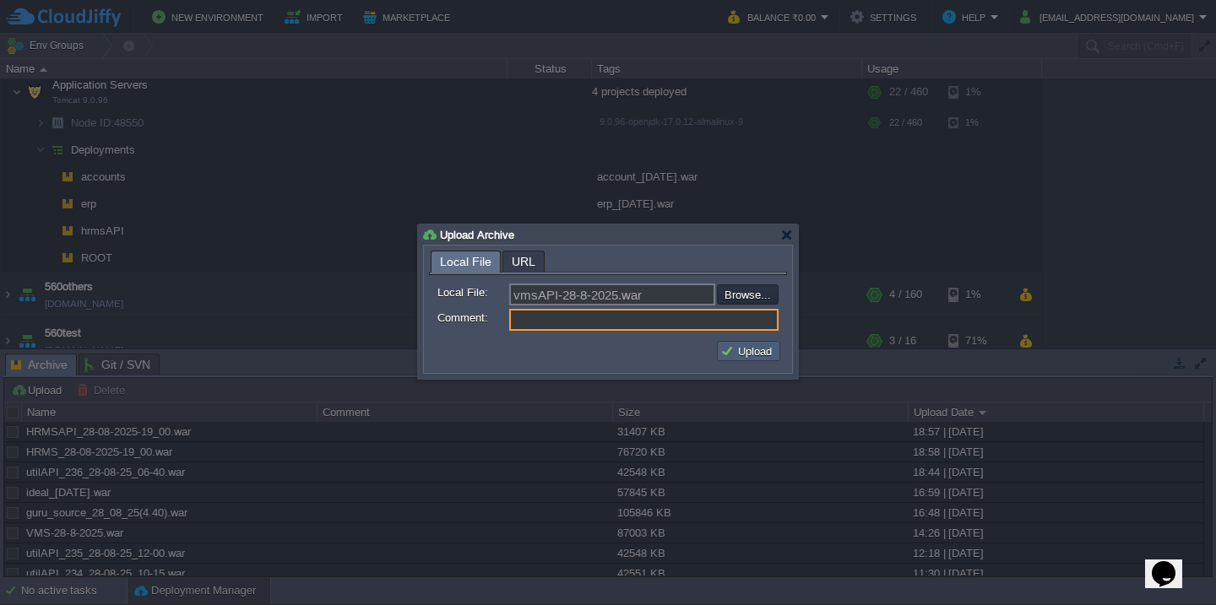
click at [743, 356] on button "Upload" at bounding box center [748, 351] width 57 height 15
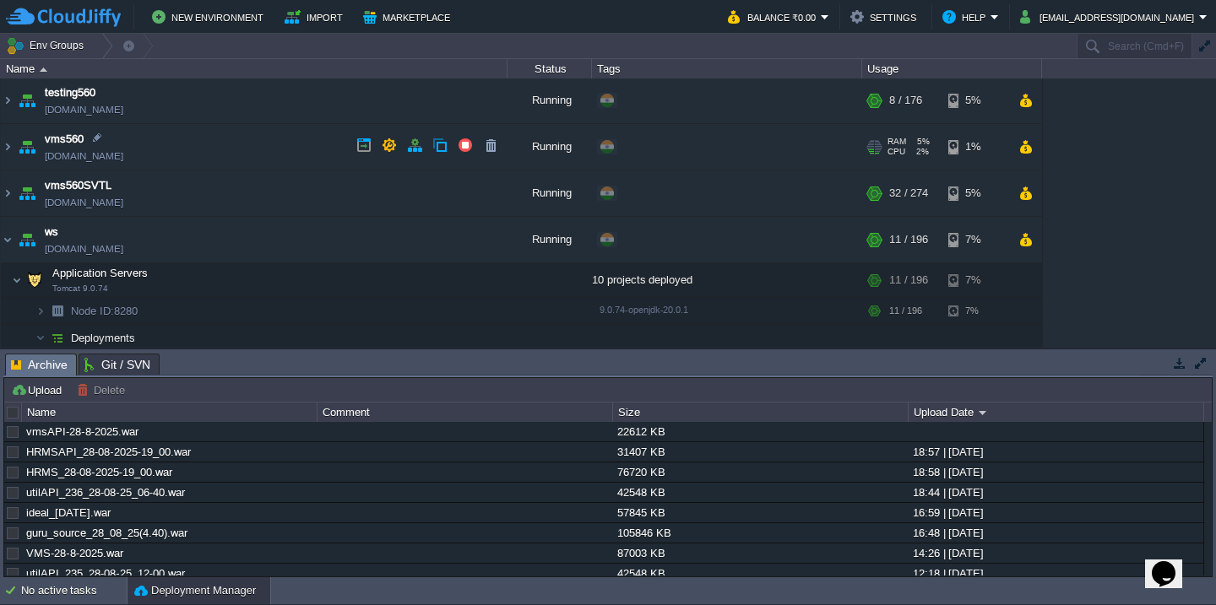
scroll to position [1072, 0]
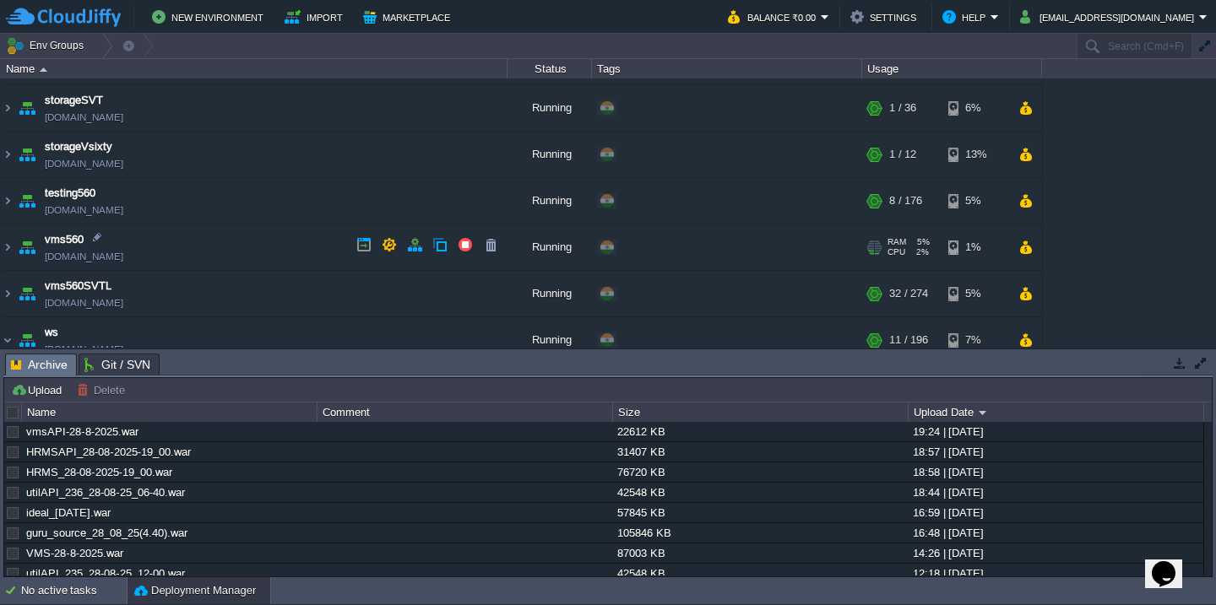
click at [229, 242] on td "vms560 [DOMAIN_NAME]" at bounding box center [254, 248] width 507 height 46
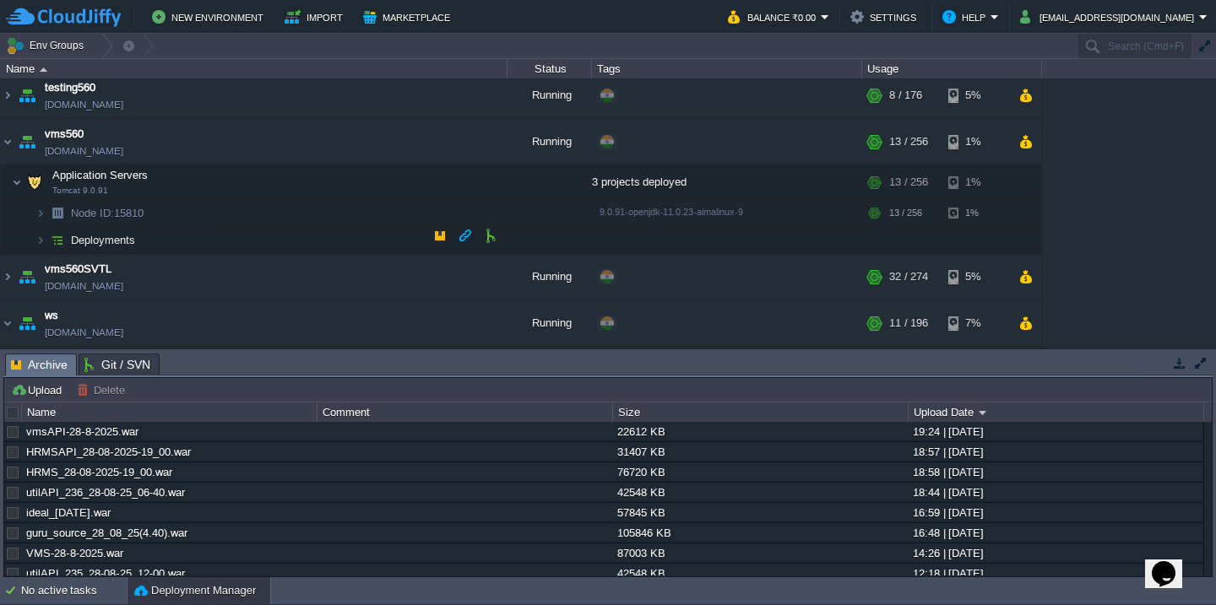
click at [229, 242] on td "Deployments" at bounding box center [254, 240] width 507 height 27
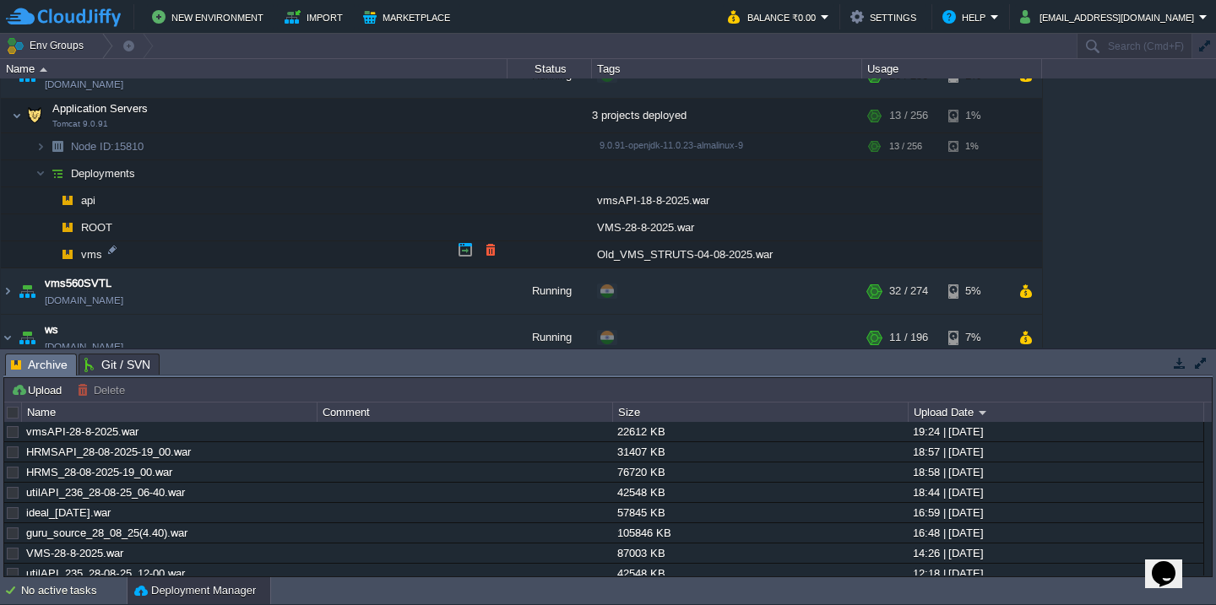
scroll to position [1248, 0]
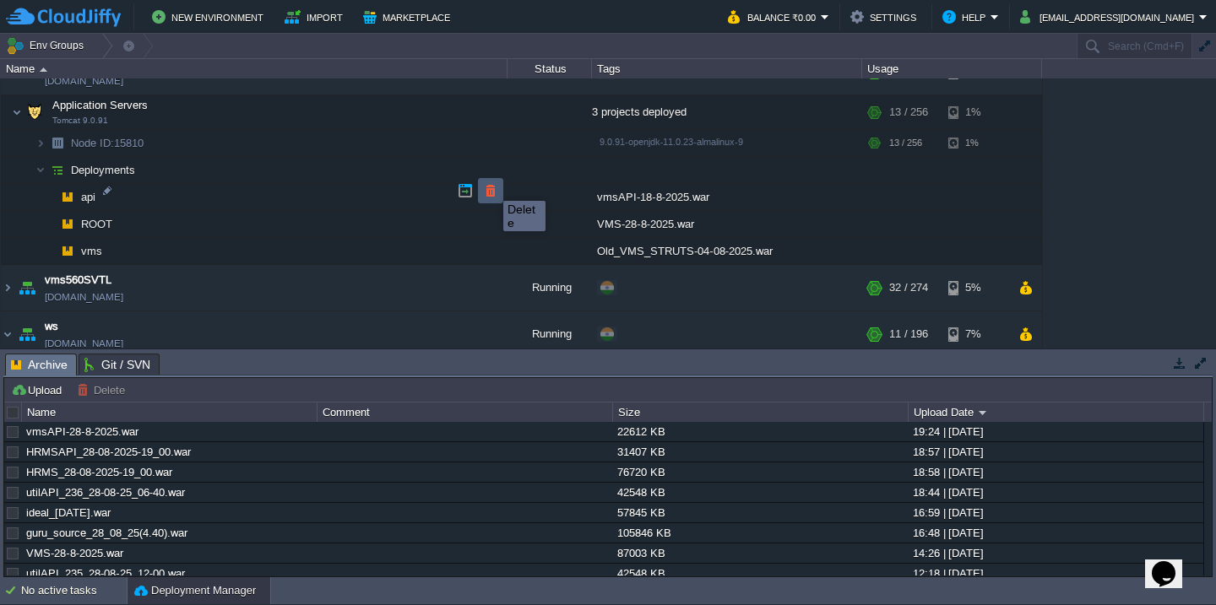
click at [491, 186] on button "button" at bounding box center [490, 190] width 15 height 15
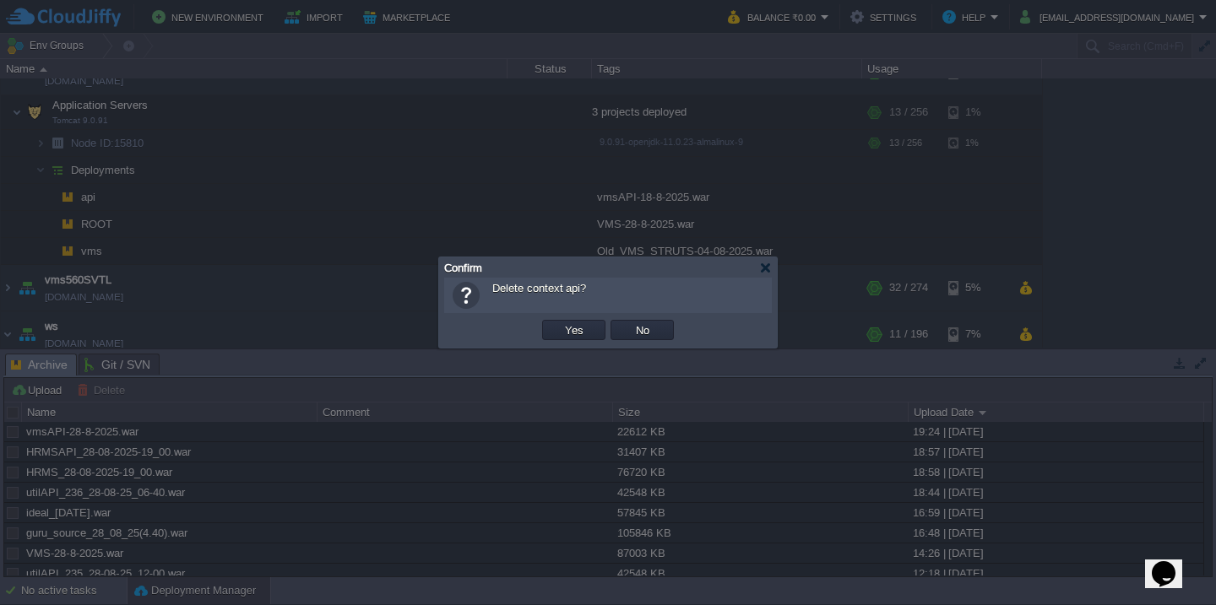
click at [560, 323] on button "Yes" at bounding box center [574, 330] width 29 height 15
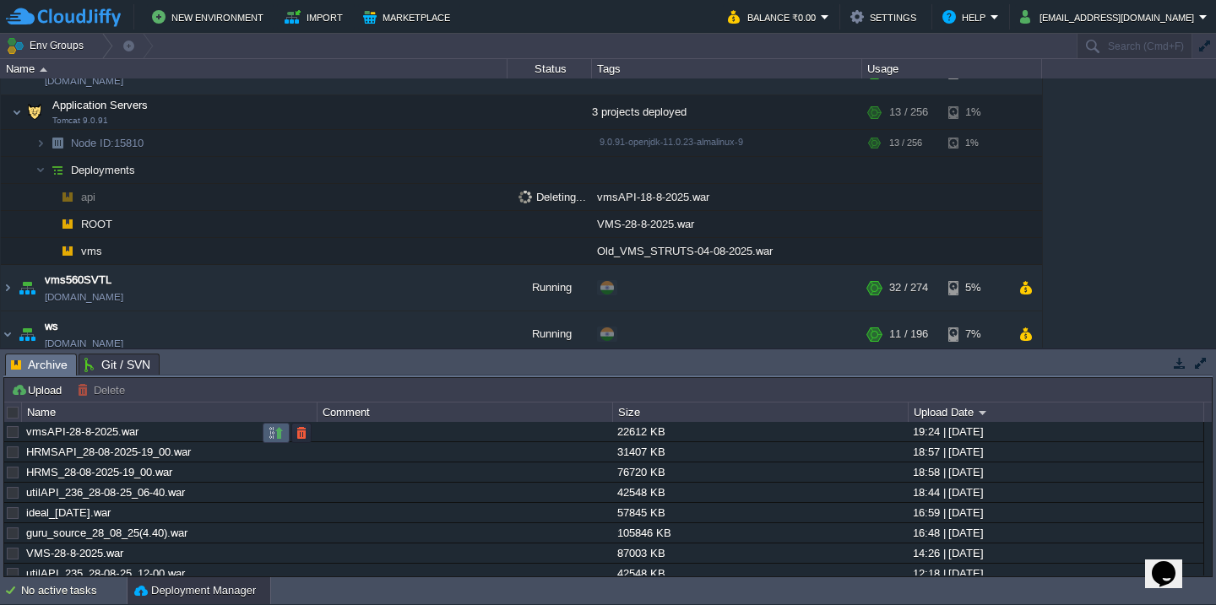
click at [276, 437] on button "button" at bounding box center [276, 433] width 15 height 15
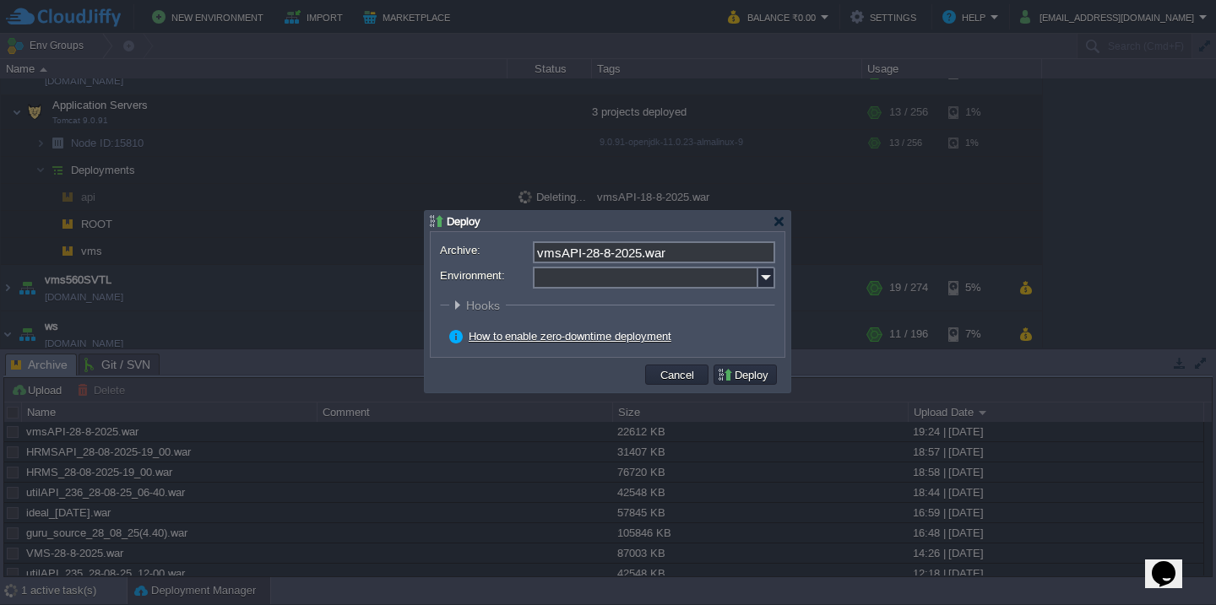
click at [589, 285] on input "Environment:" at bounding box center [645, 278] width 225 height 22
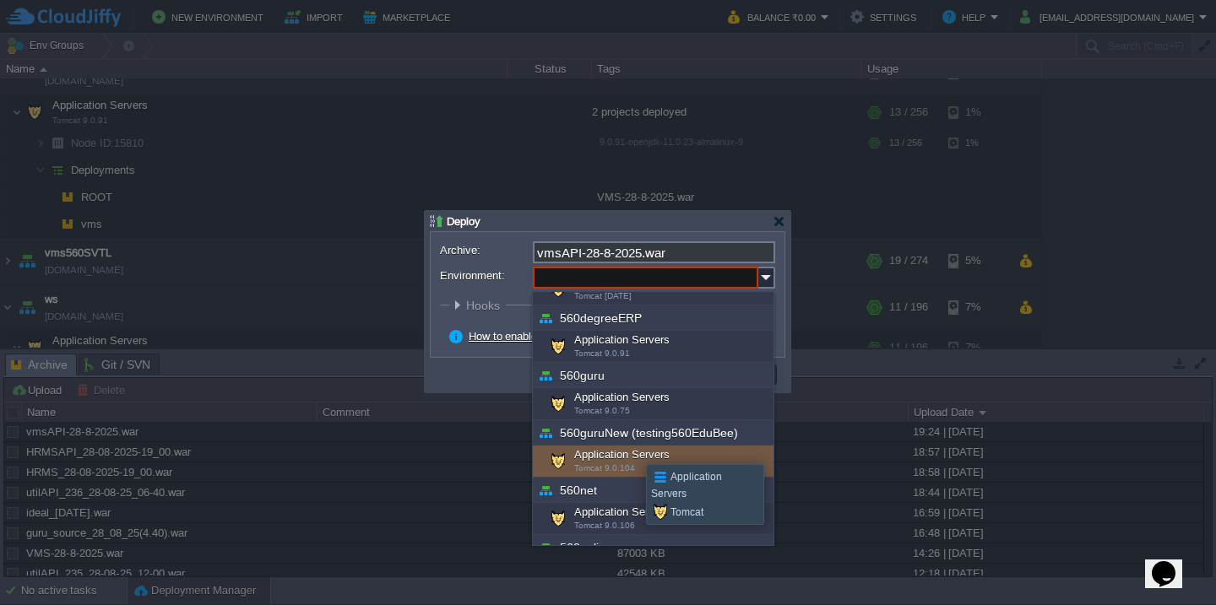
scroll to position [551, 0]
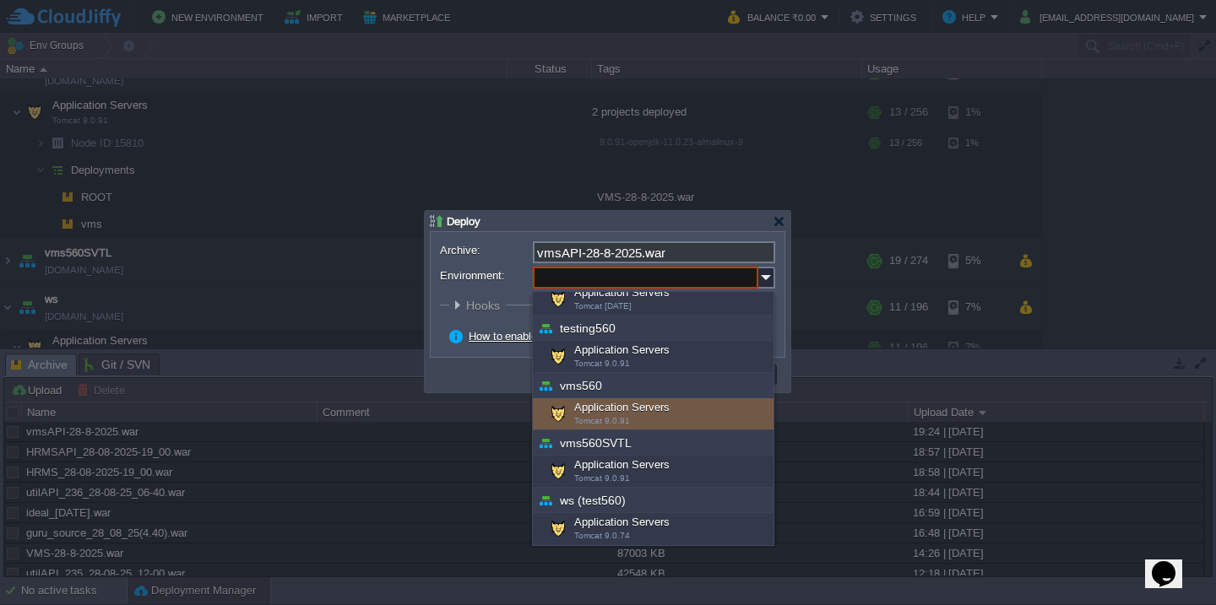
click at [620, 407] on div "Application Servers Tomcat 9.0.91" at bounding box center [653, 415] width 241 height 32
type input "Application Servers (vms560)"
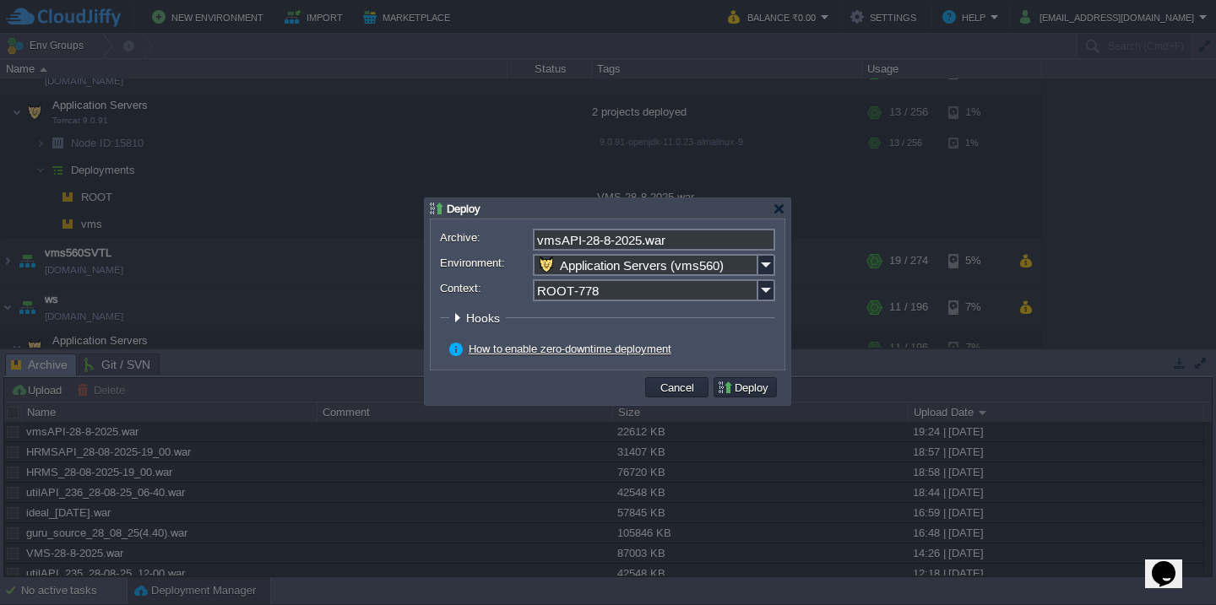
click at [643, 288] on input "ROOT-778" at bounding box center [645, 291] width 225 height 22
type input "api"
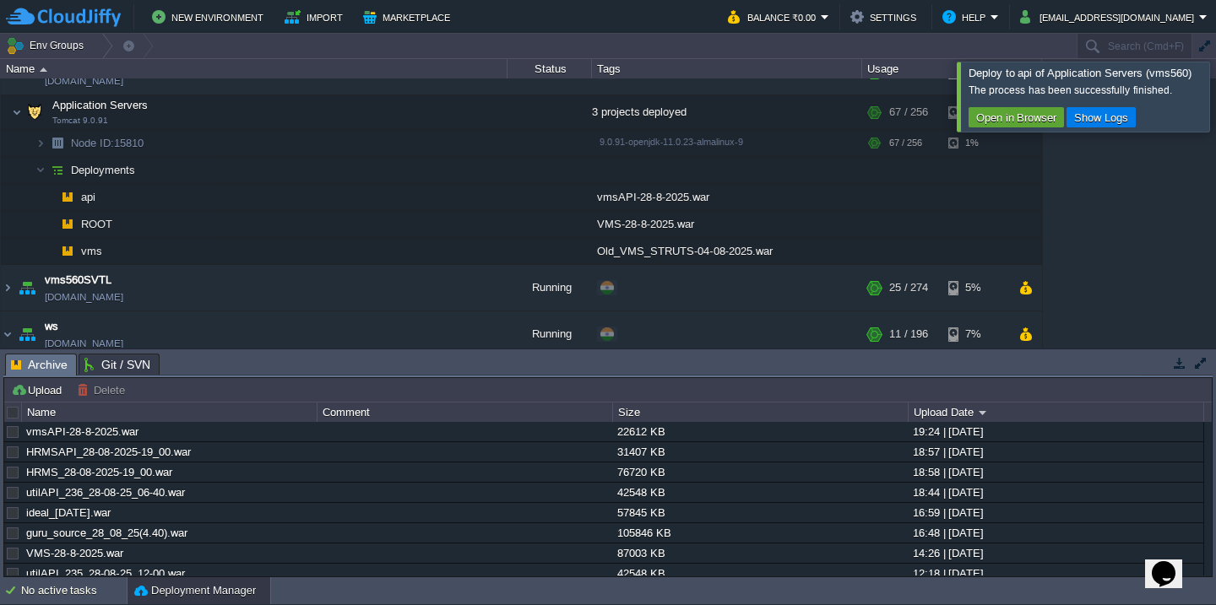
click at [1215, 99] on div at bounding box center [1236, 96] width 0 height 69
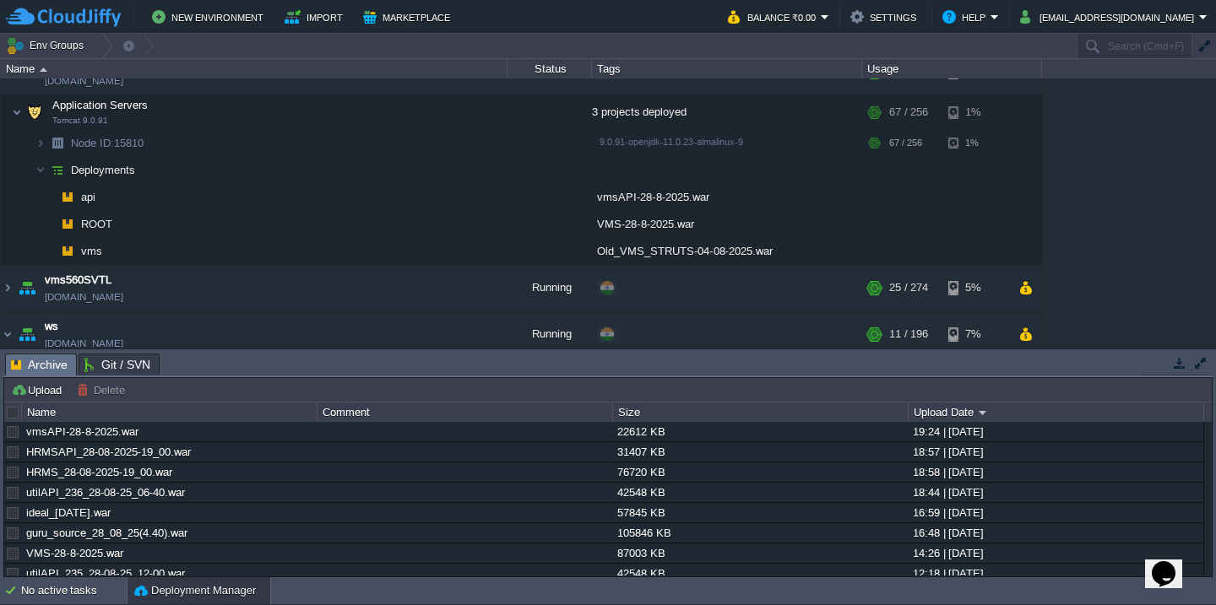
scroll to position [1195, 0]
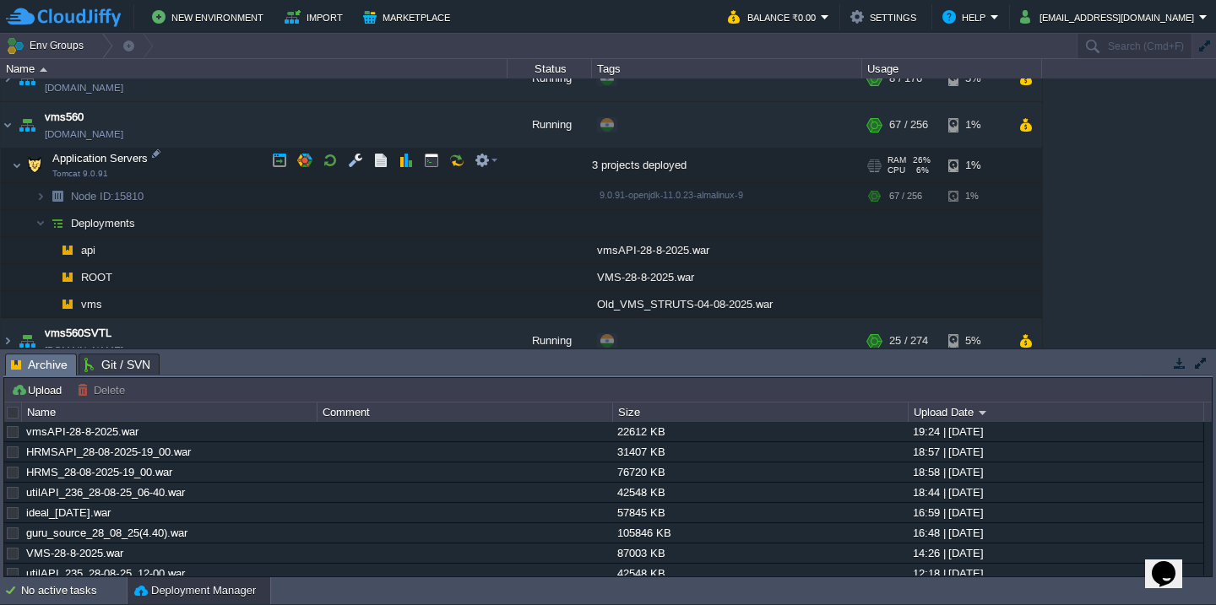
click at [210, 149] on td "Application Servers Tomcat 9.0.91" at bounding box center [254, 166] width 507 height 35
